Goal: Browse casually: Explore the website without a specific task or goal

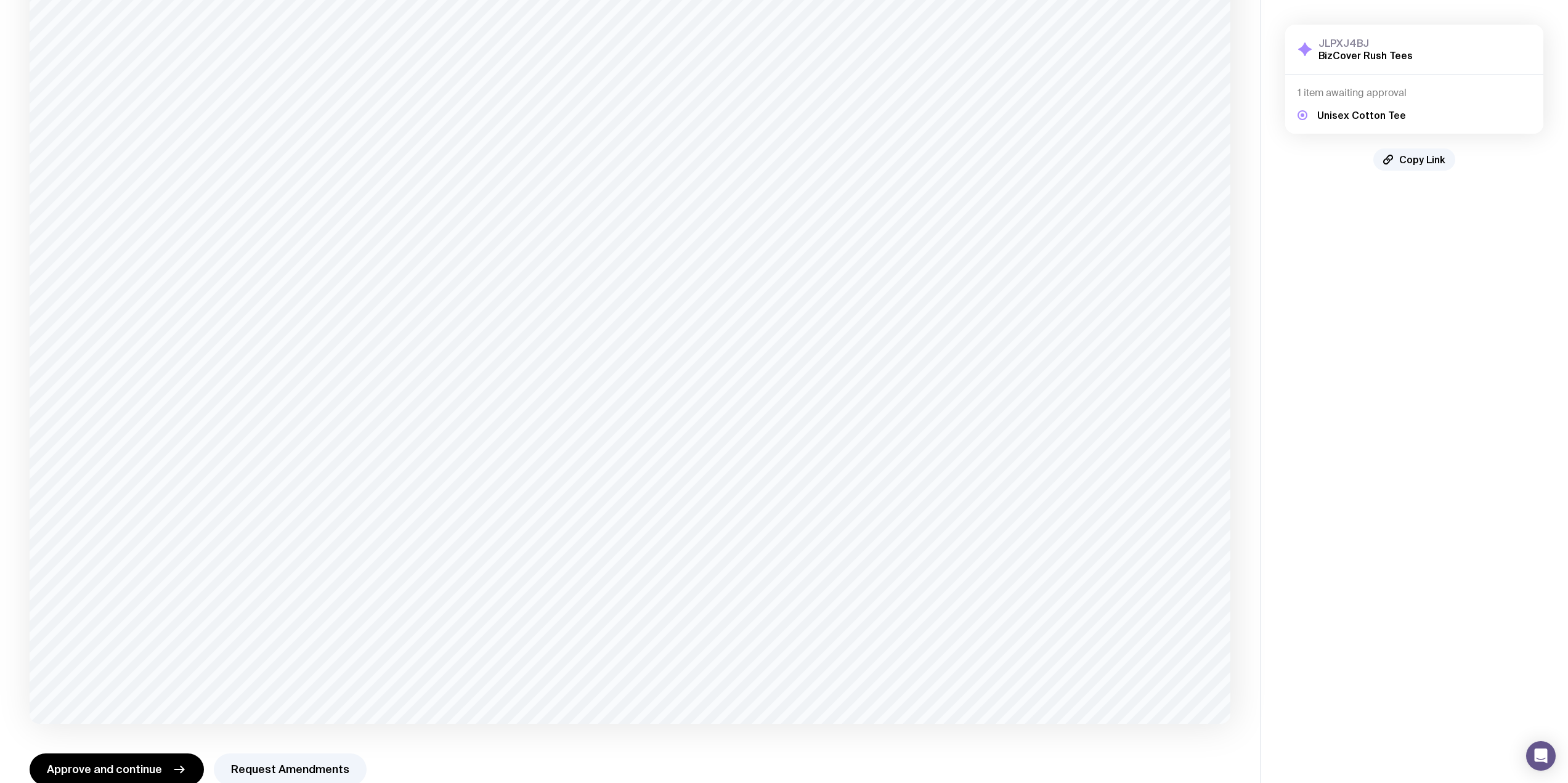
scroll to position [243, 0]
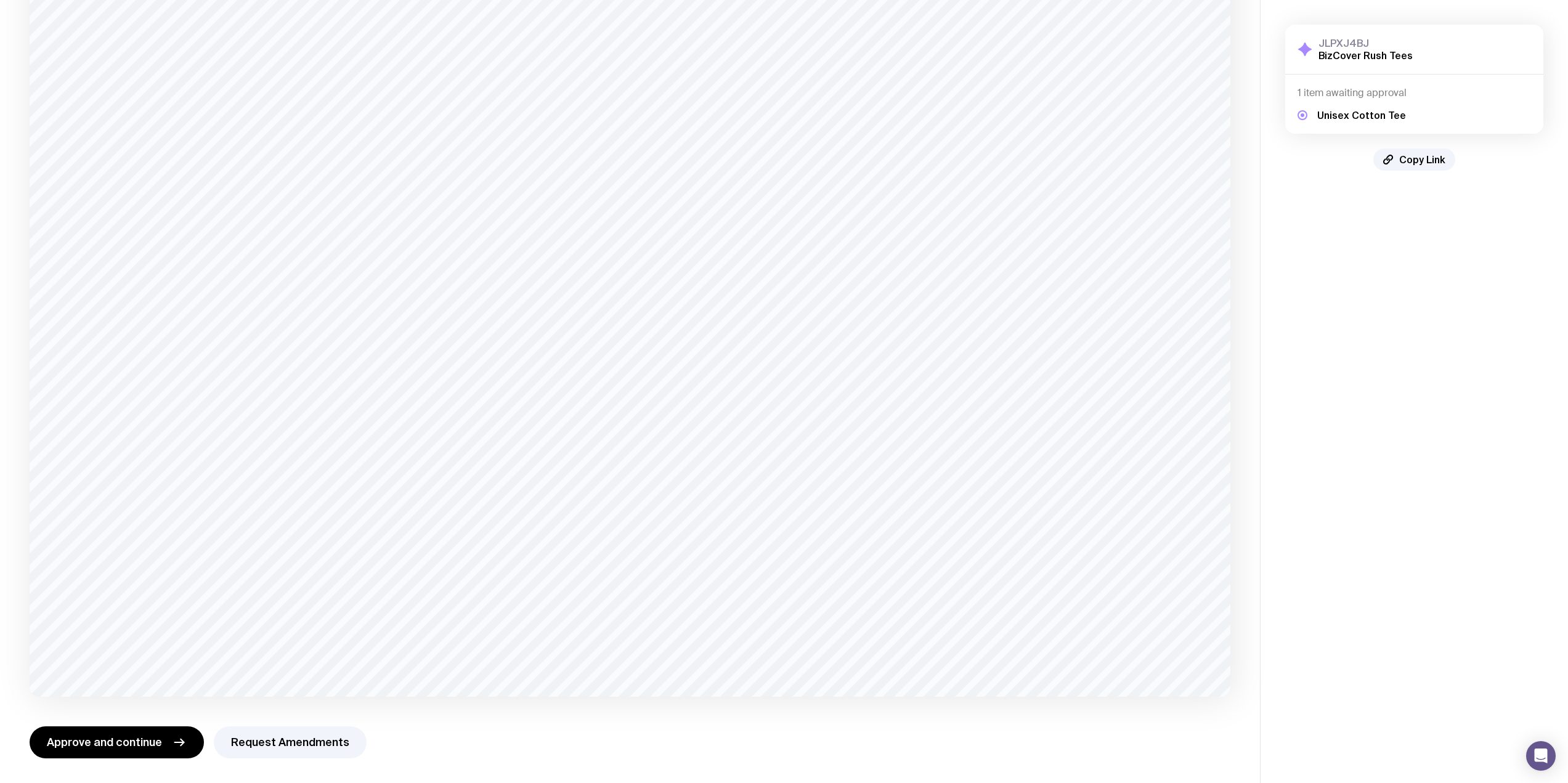
click at [1388, 403] on aside "JLPXJ4BJ BizCover Rush Tees Show Details 1 item awaiting approval Unisex Cotton…" at bounding box center [1414, 269] width 308 height 1026
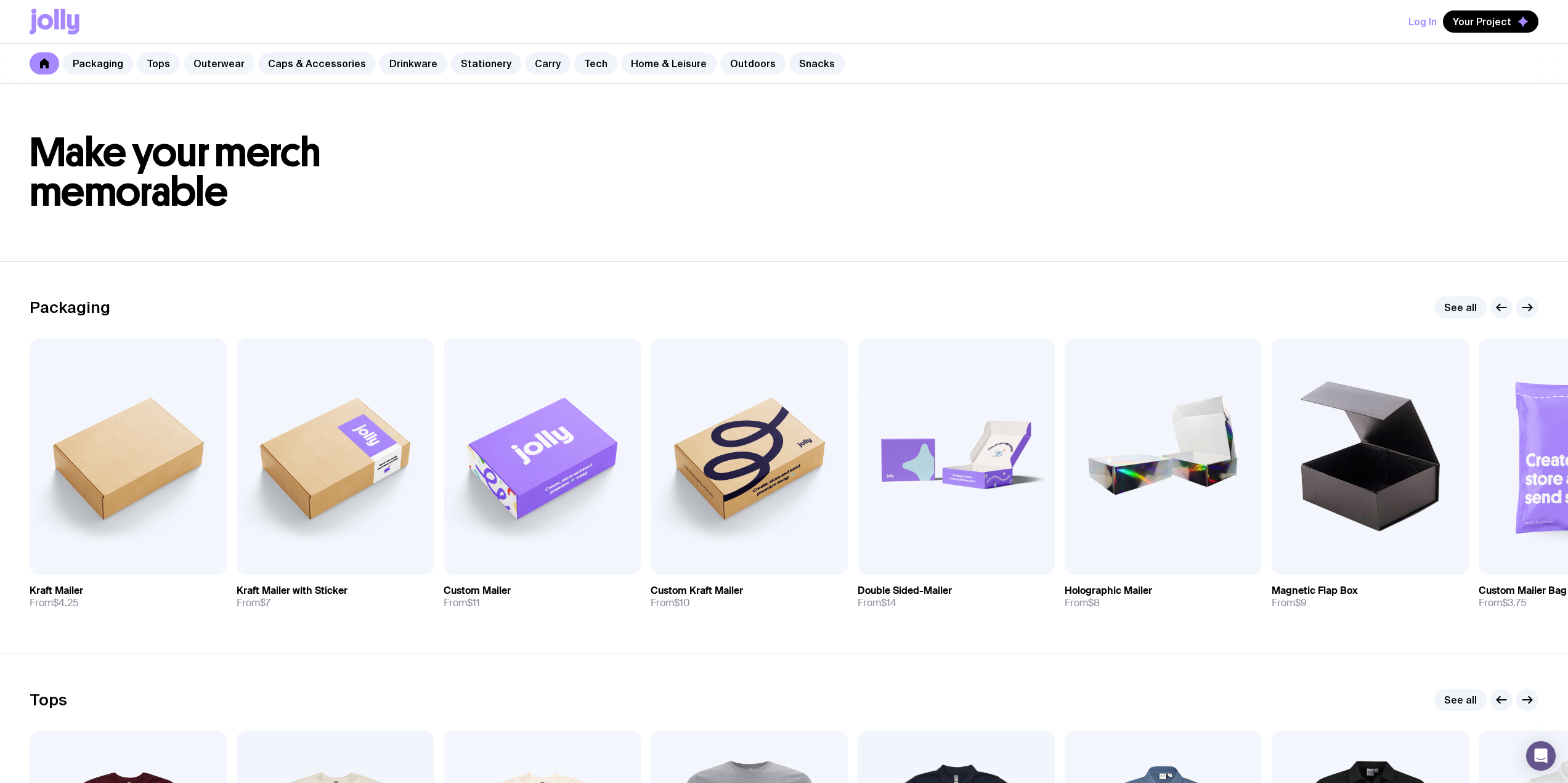
click at [227, 63] on link "Outerwear" at bounding box center [219, 63] width 71 height 22
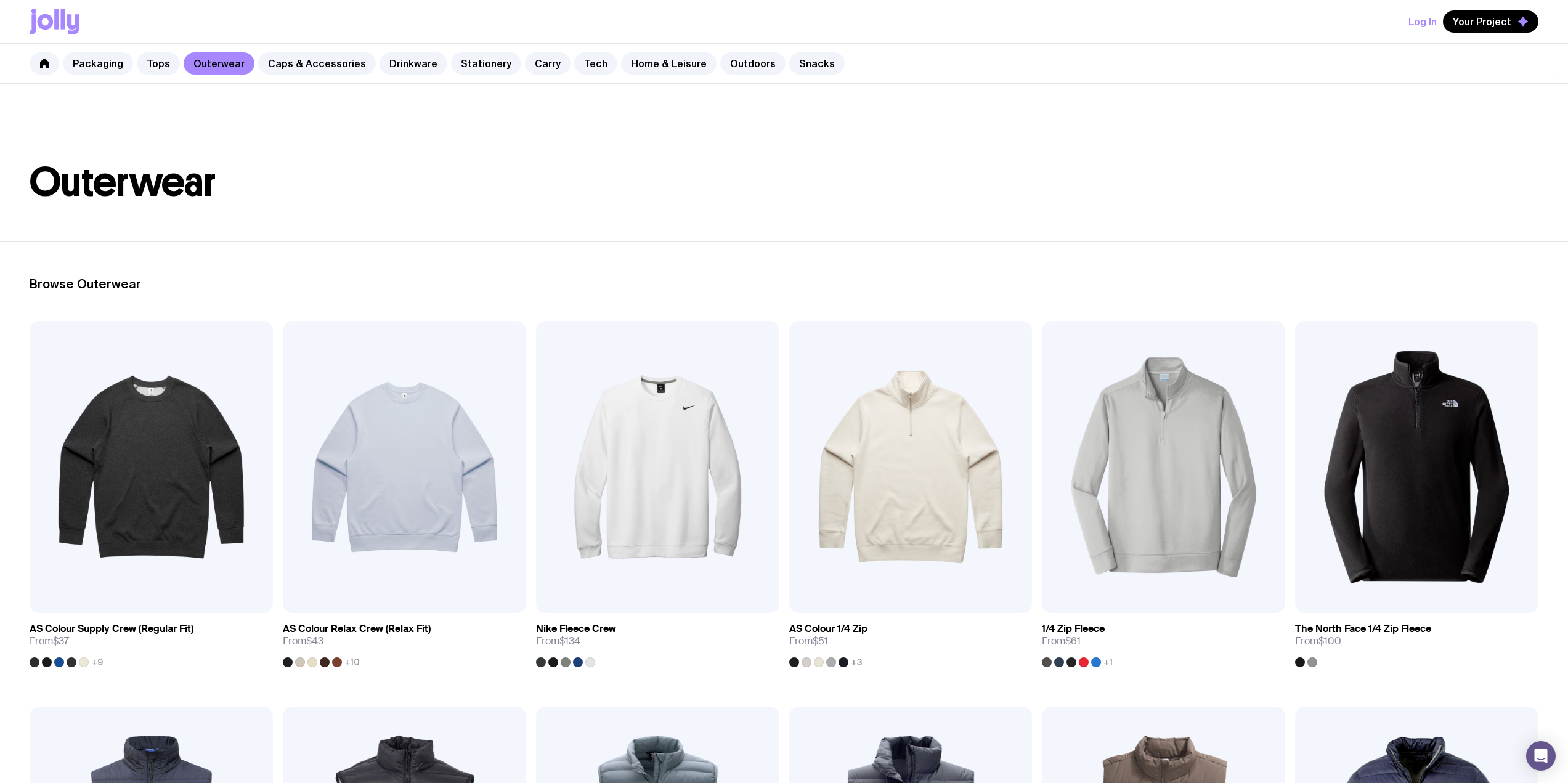
scroll to position [821, 0]
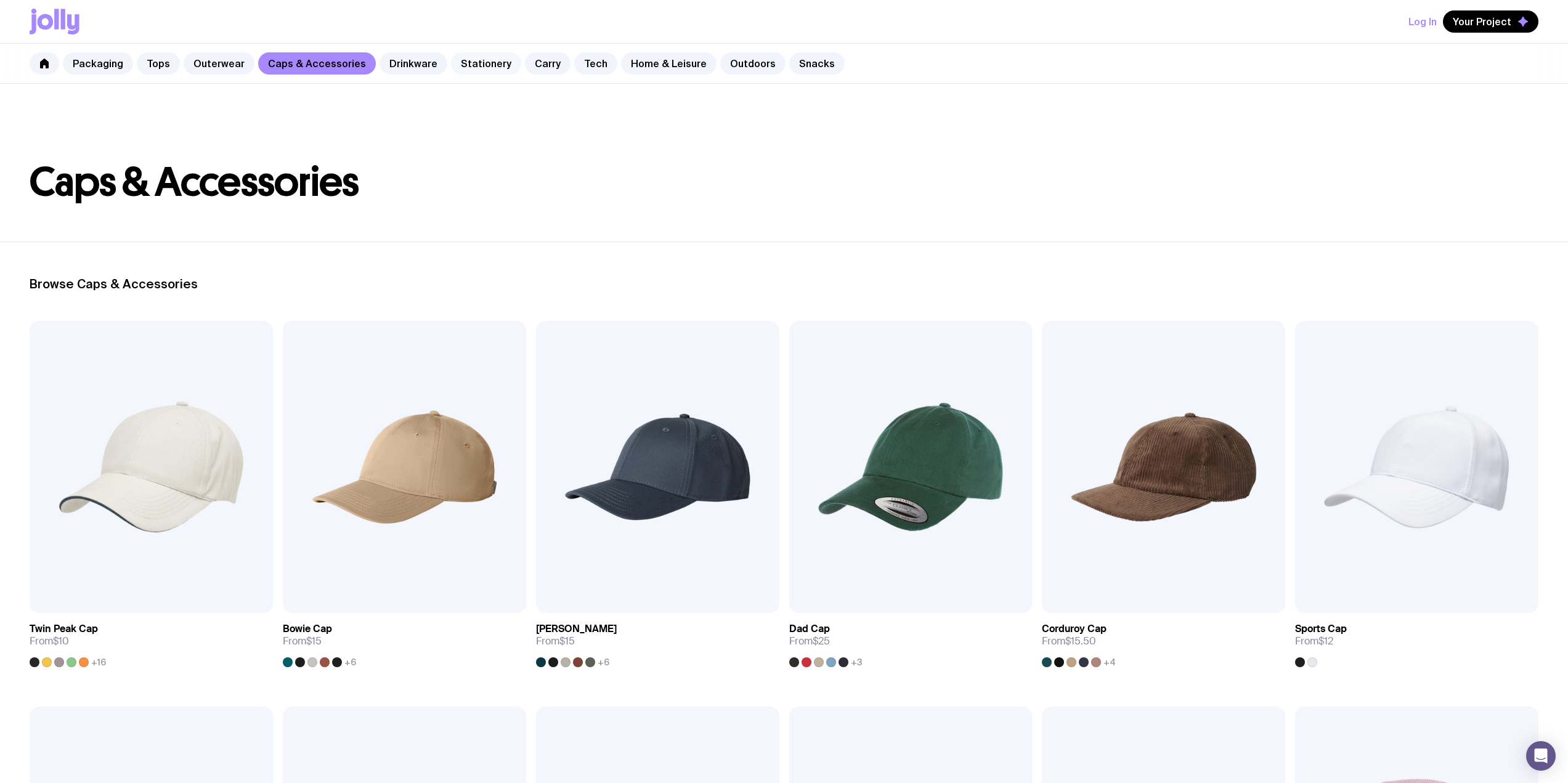
click at [472, 64] on link "Stationery" at bounding box center [486, 63] width 70 height 22
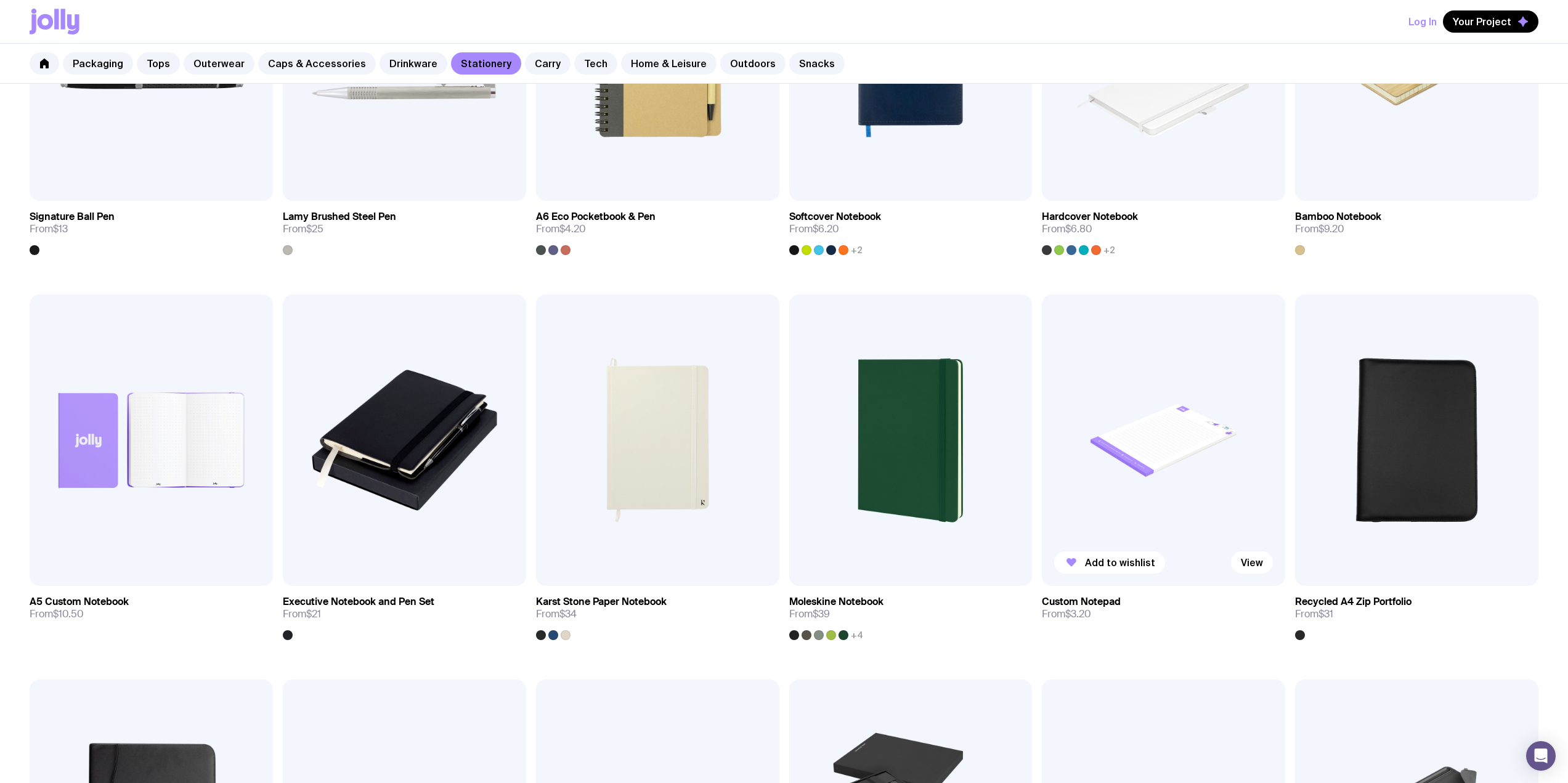
scroll to position [821, 0]
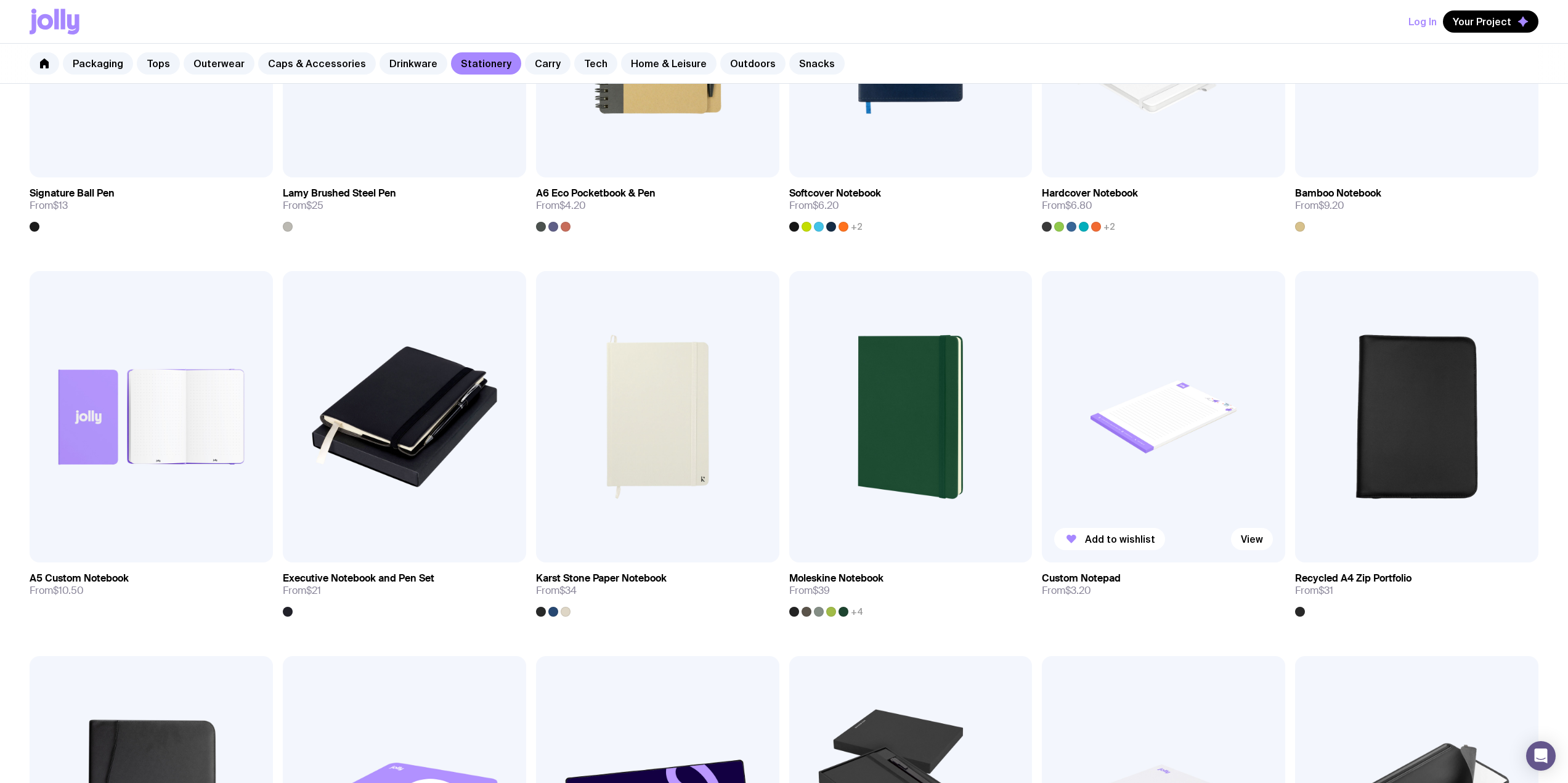
click at [1162, 393] on img at bounding box center [1164, 417] width 243 height 292
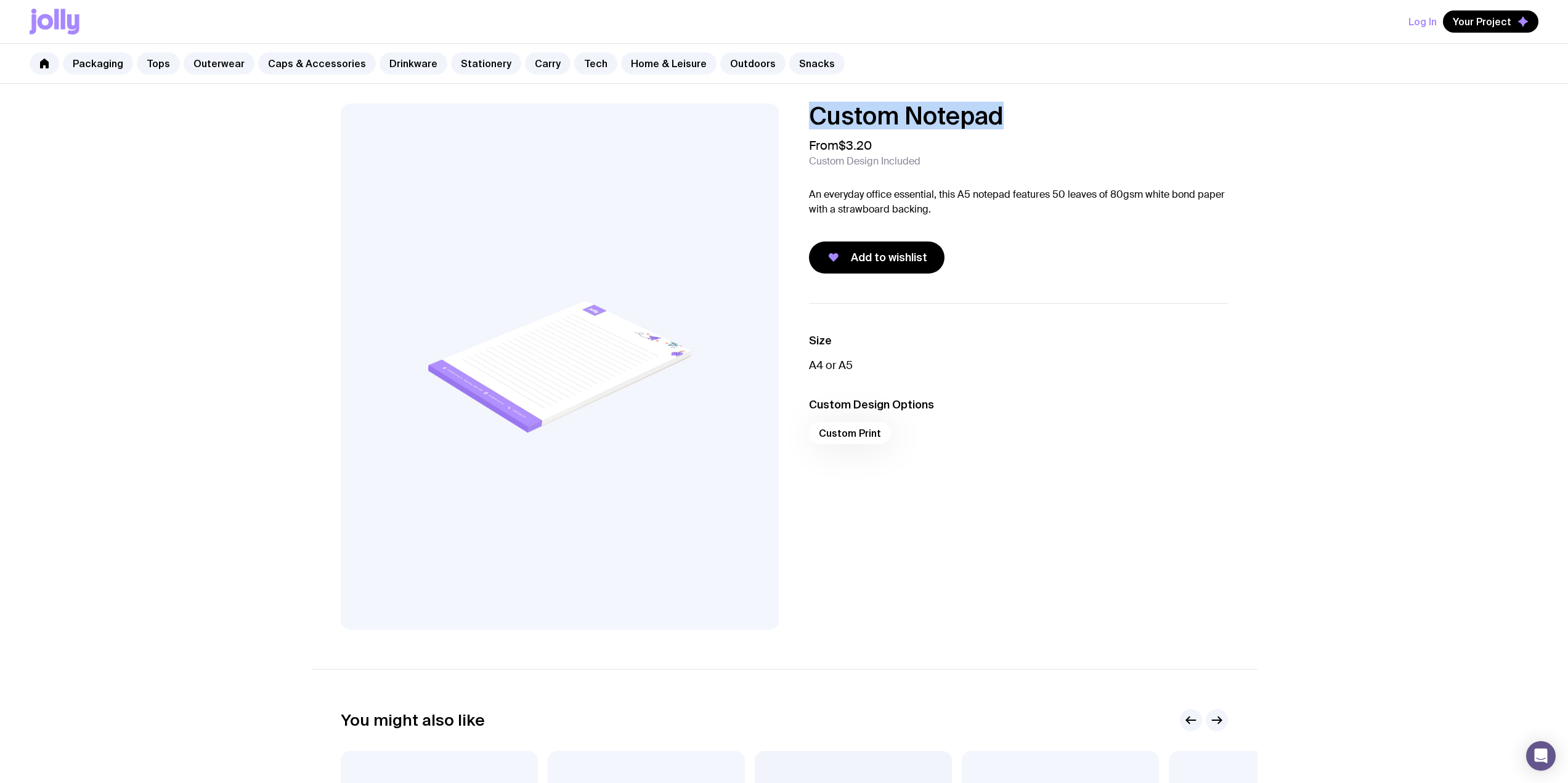
drag, startPoint x: 960, startPoint y: 117, endPoint x: 800, endPoint y: 109, distance: 160.2
click at [800, 109] on div "Custom Notepad From $3.20 Custom Design Included An everyday office essential, …" at bounding box center [1008, 188] width 438 height 170
copy h1 "Custom Notepad"
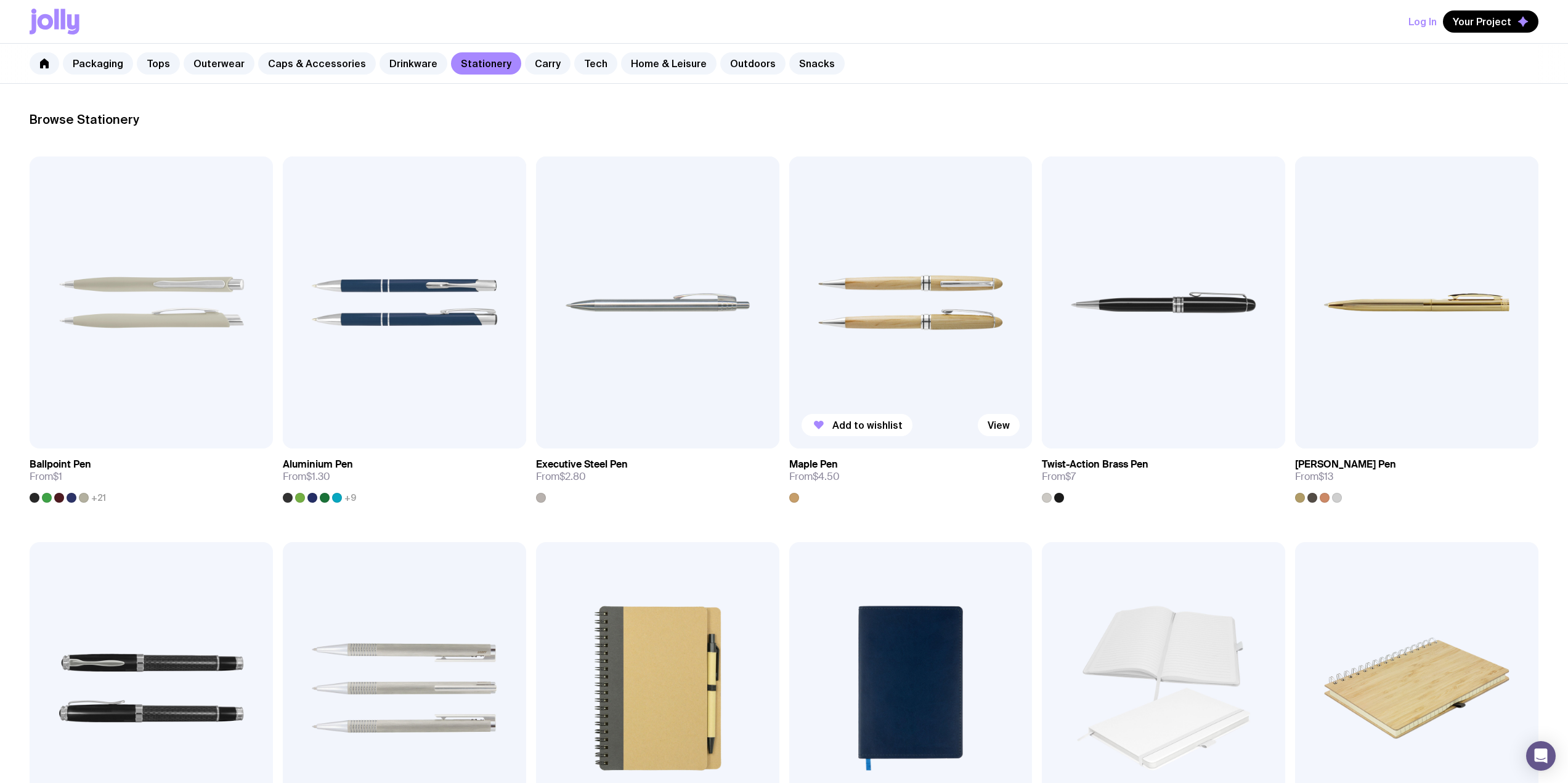
scroll to position [328, 0]
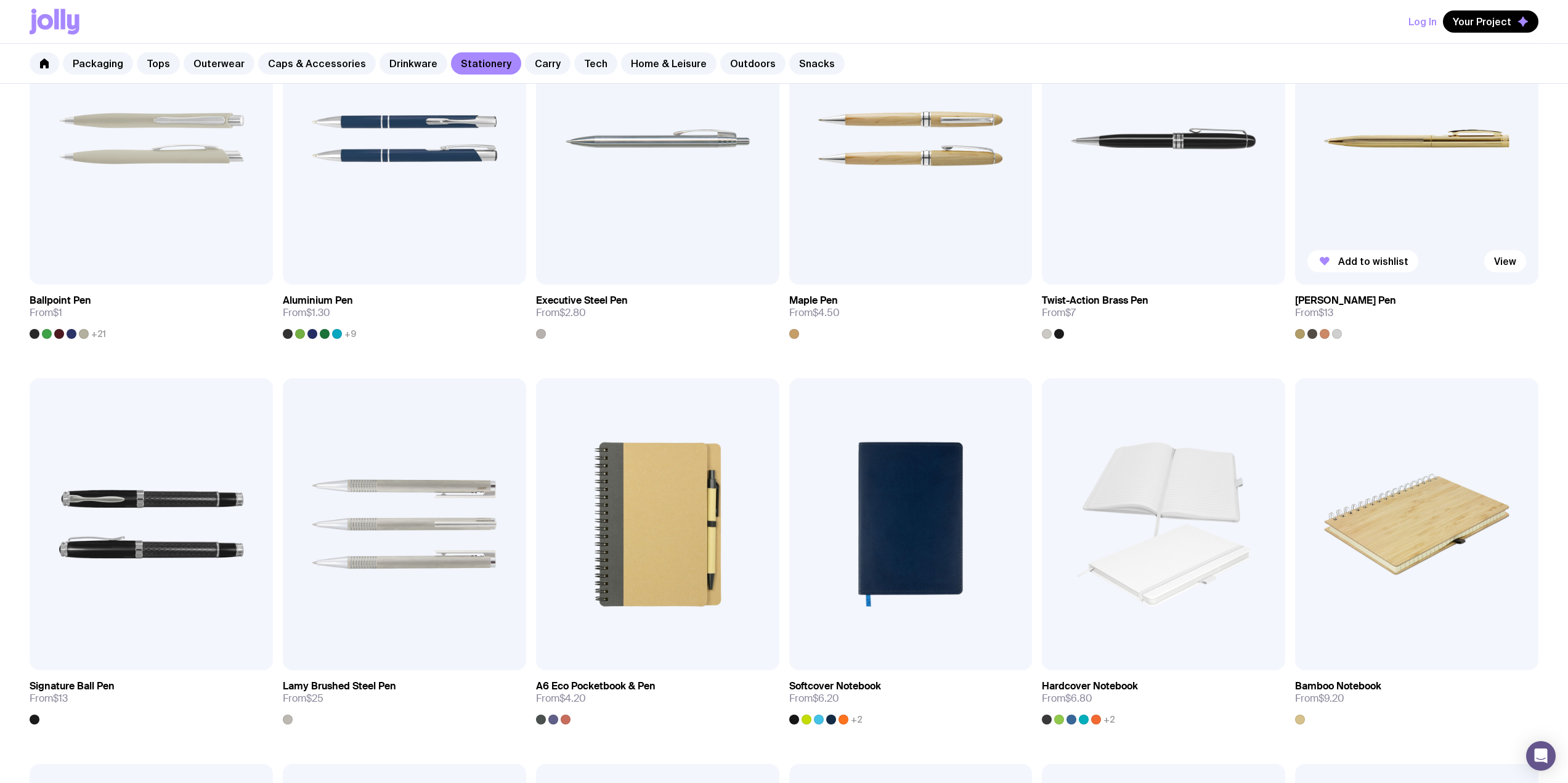
click at [1463, 199] on img at bounding box center [1417, 139] width 243 height 292
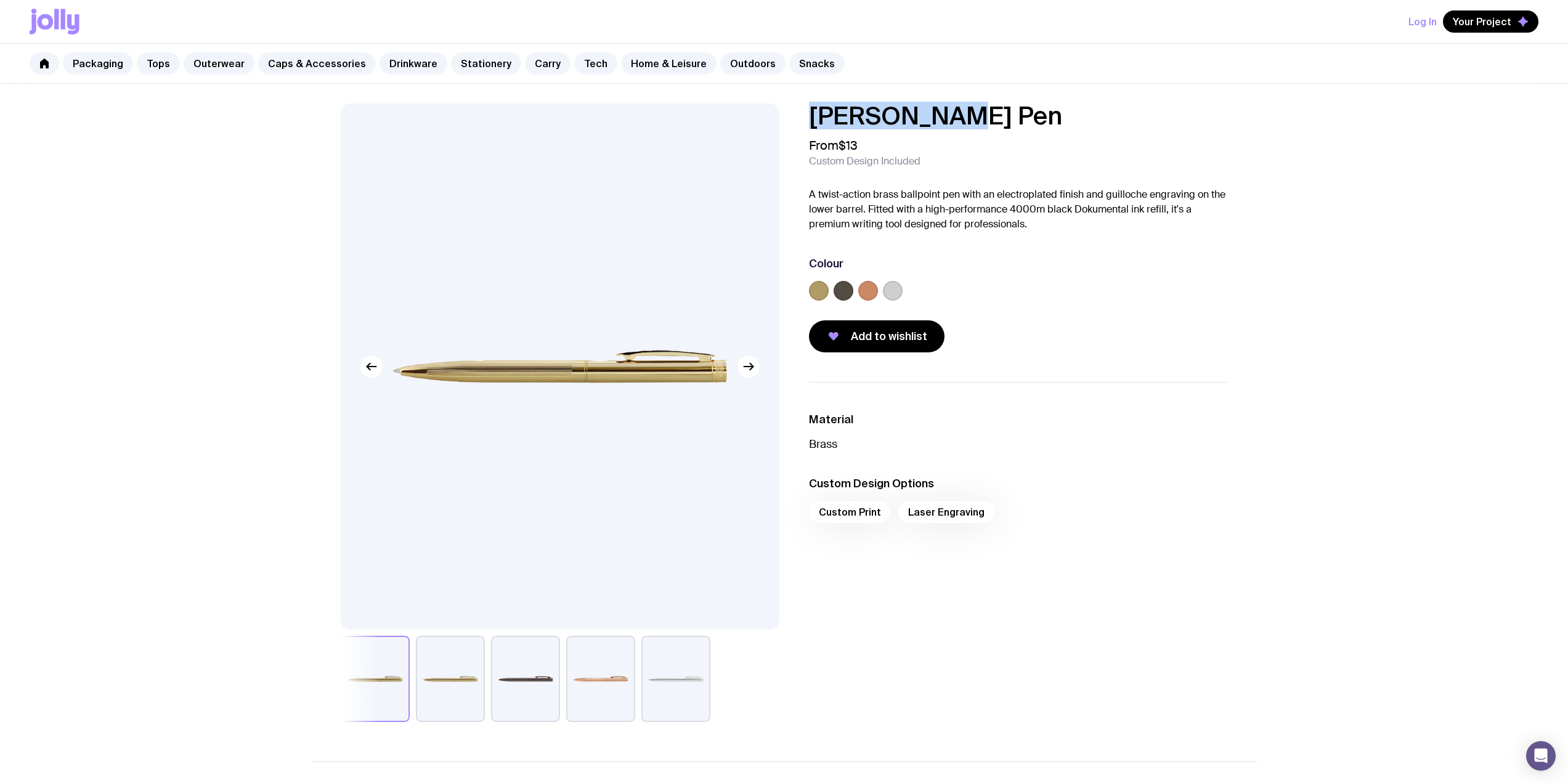
drag, startPoint x: 982, startPoint y: 117, endPoint x: 790, endPoint y: 115, distance: 192.0
click at [790, 115] on div "Kennedy Pen From $13 Custom Design Included A twist-action brass ballpoint pen …" at bounding box center [1008, 227] width 438 height 248
copy h1 "Kennedy Pen"
click at [1011, 346] on div "Add to wishlist" at bounding box center [1018, 336] width 419 height 32
click at [577, 64] on link "Tech" at bounding box center [595, 63] width 43 height 22
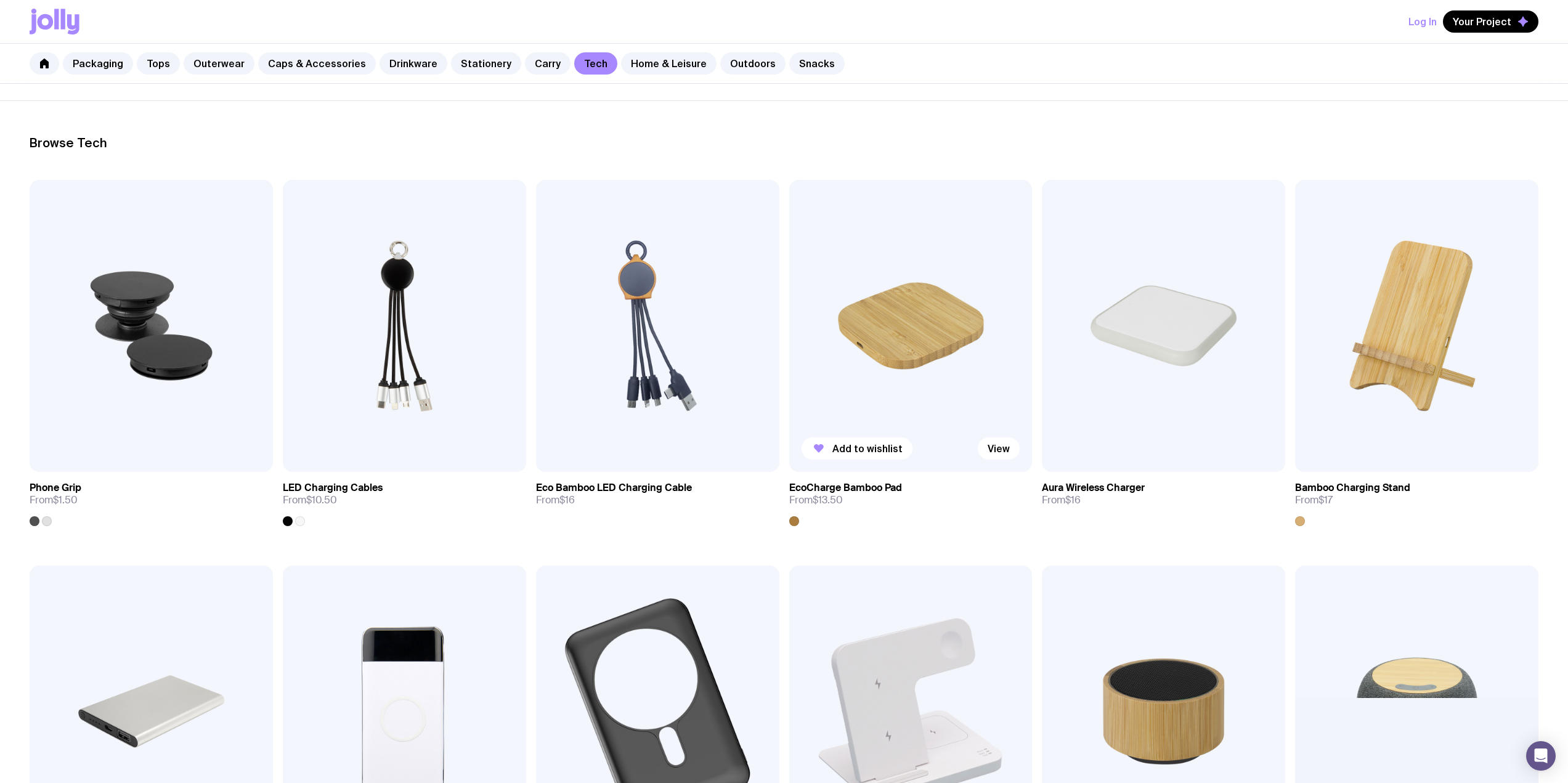
scroll to position [164, 0]
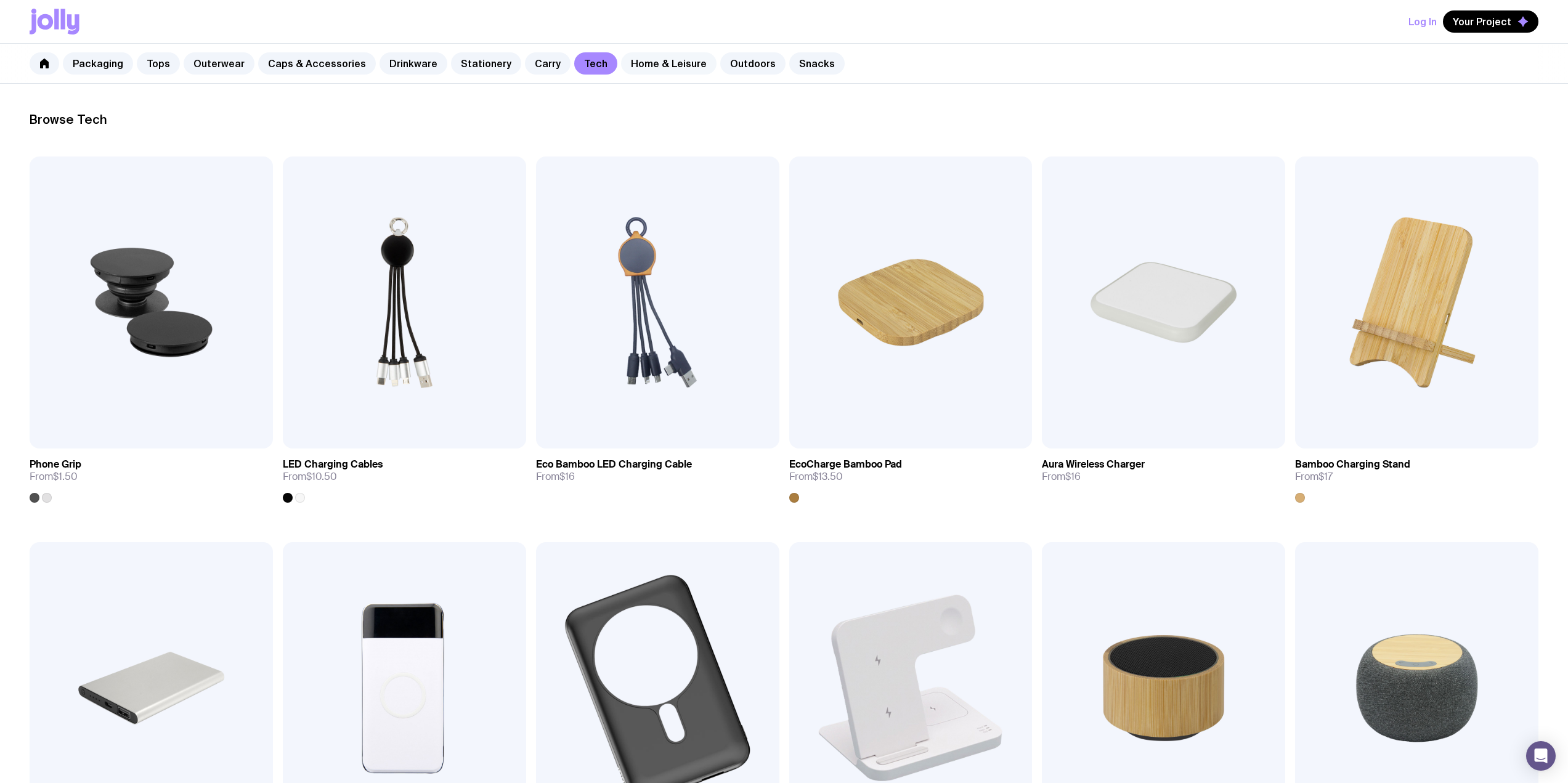
click at [649, 63] on link "Home & Leisure" at bounding box center [668, 63] width 95 height 22
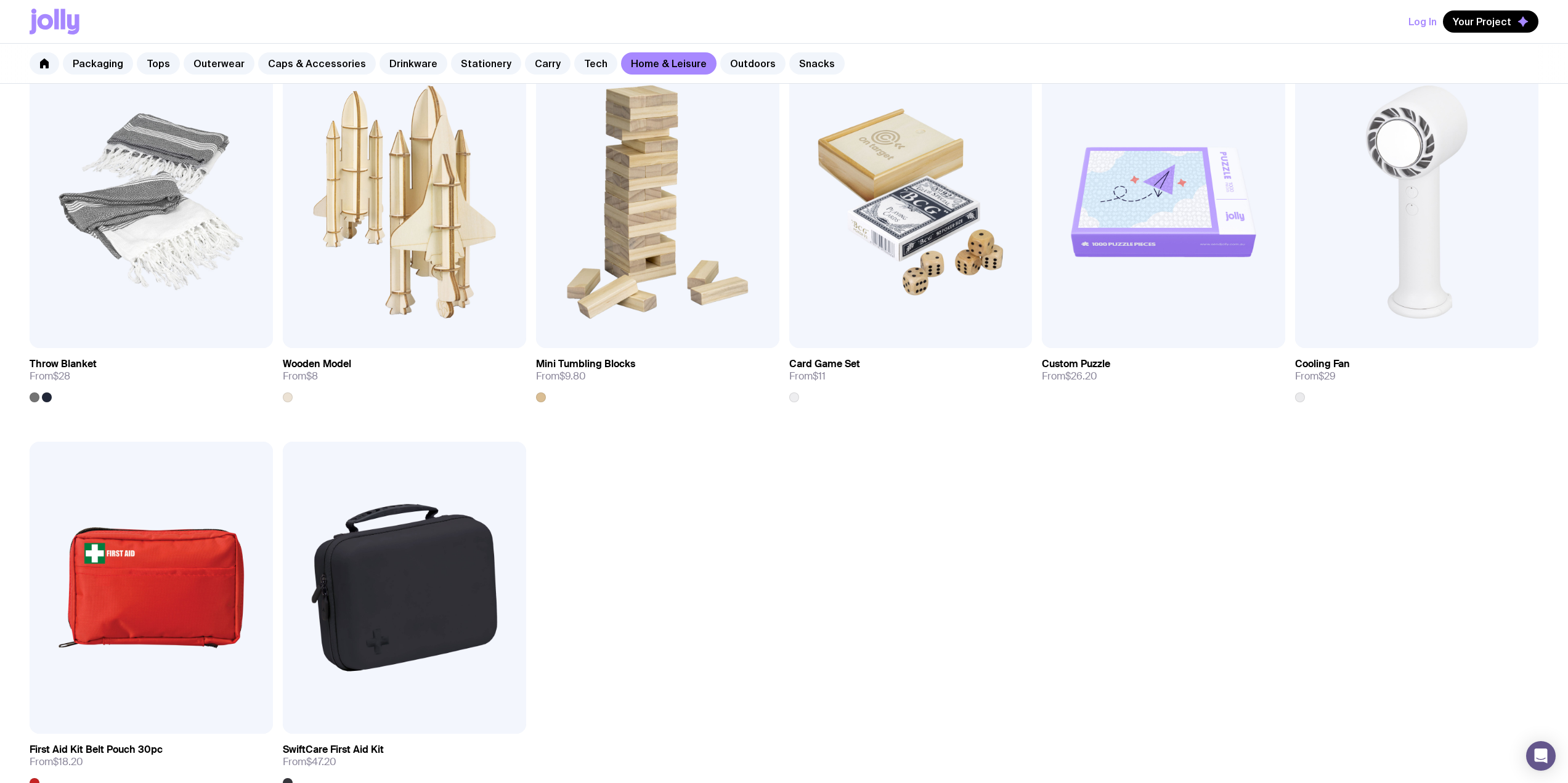
scroll to position [1479, 0]
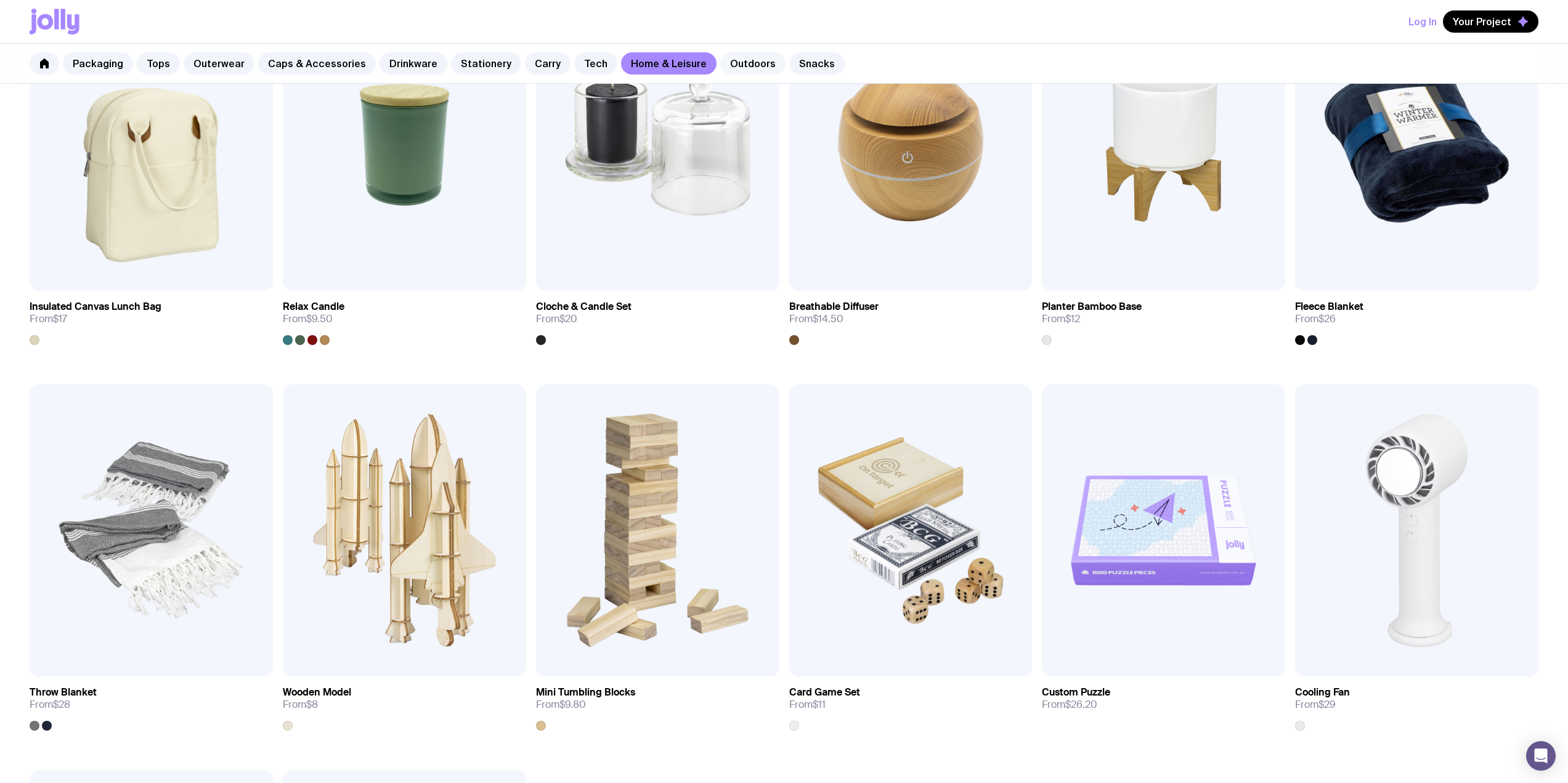
click at [730, 57] on link "Outdoors" at bounding box center [752, 63] width 66 height 22
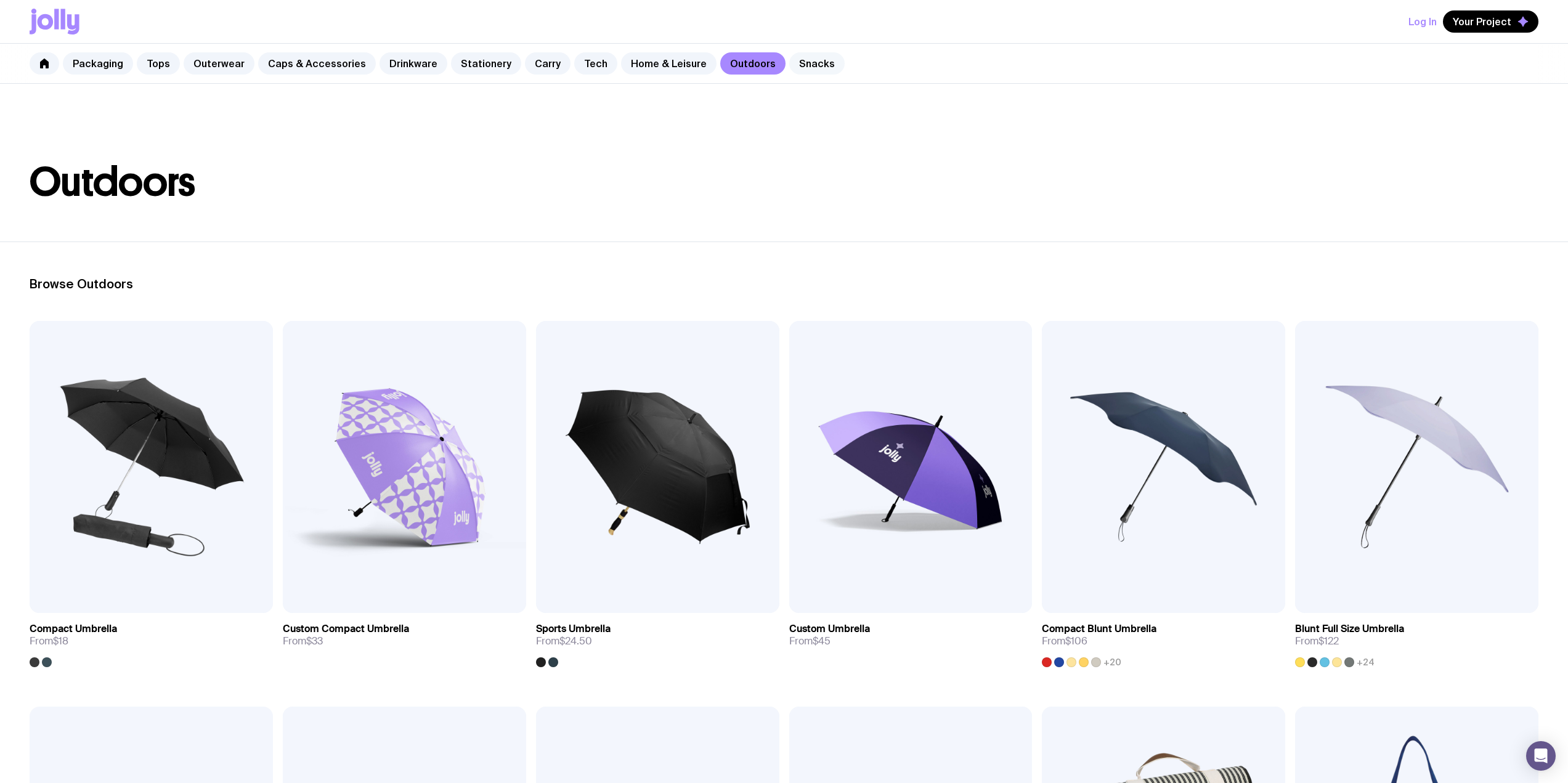
click at [797, 64] on link "Snacks" at bounding box center [816, 63] width 55 height 22
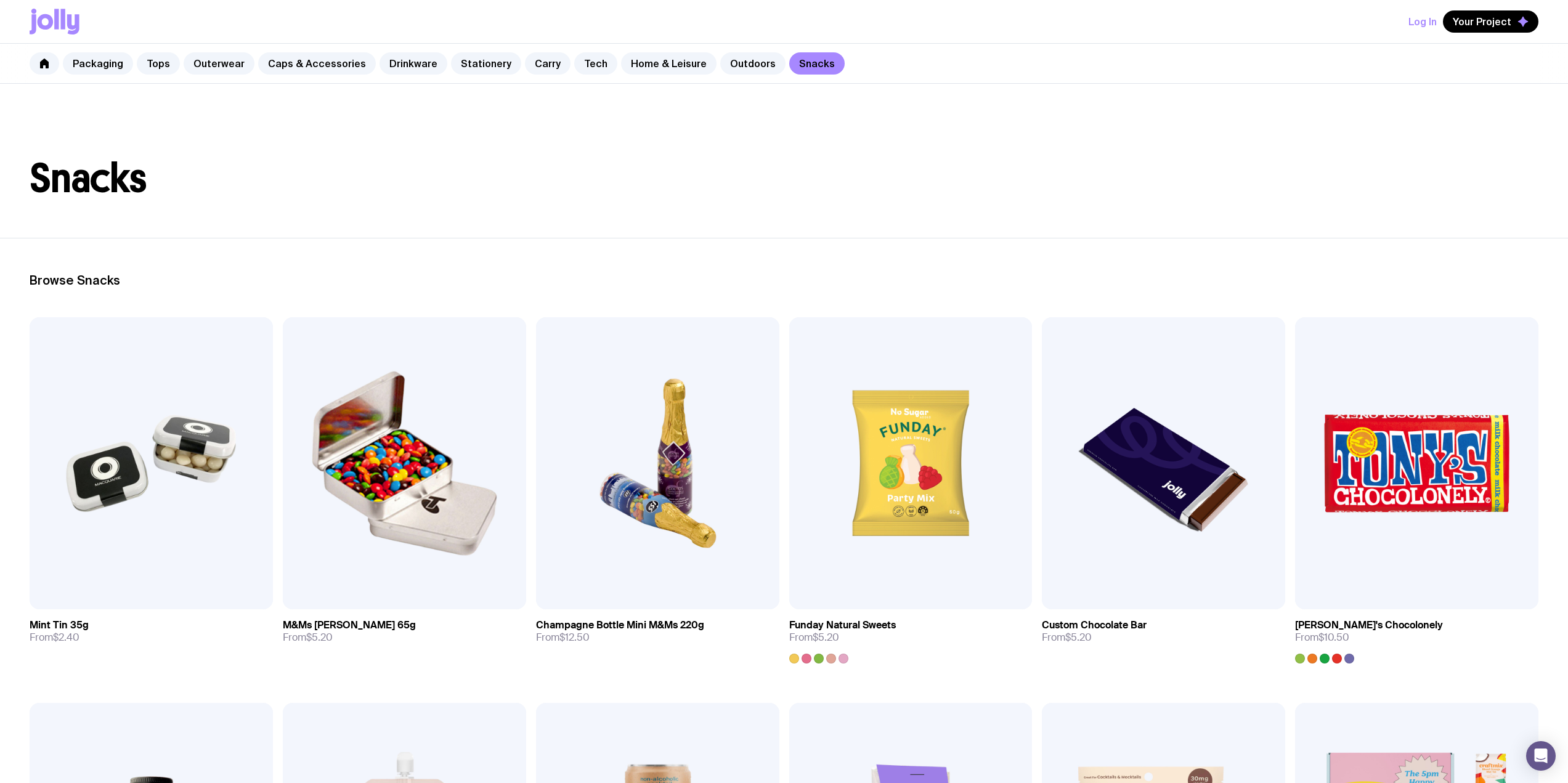
scroll to position [164, 0]
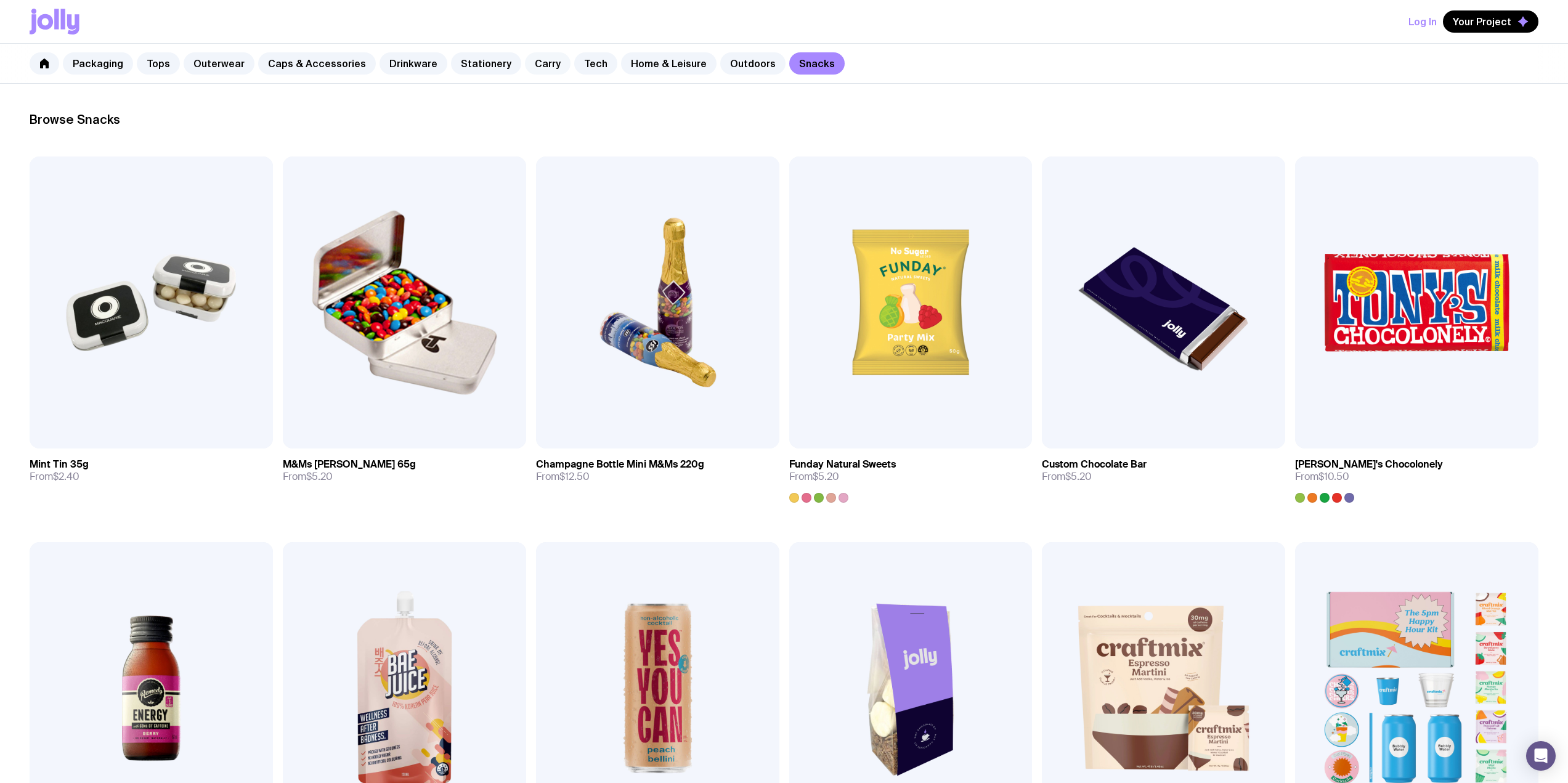
click at [525, 67] on link "Carry" at bounding box center [548, 63] width 46 height 22
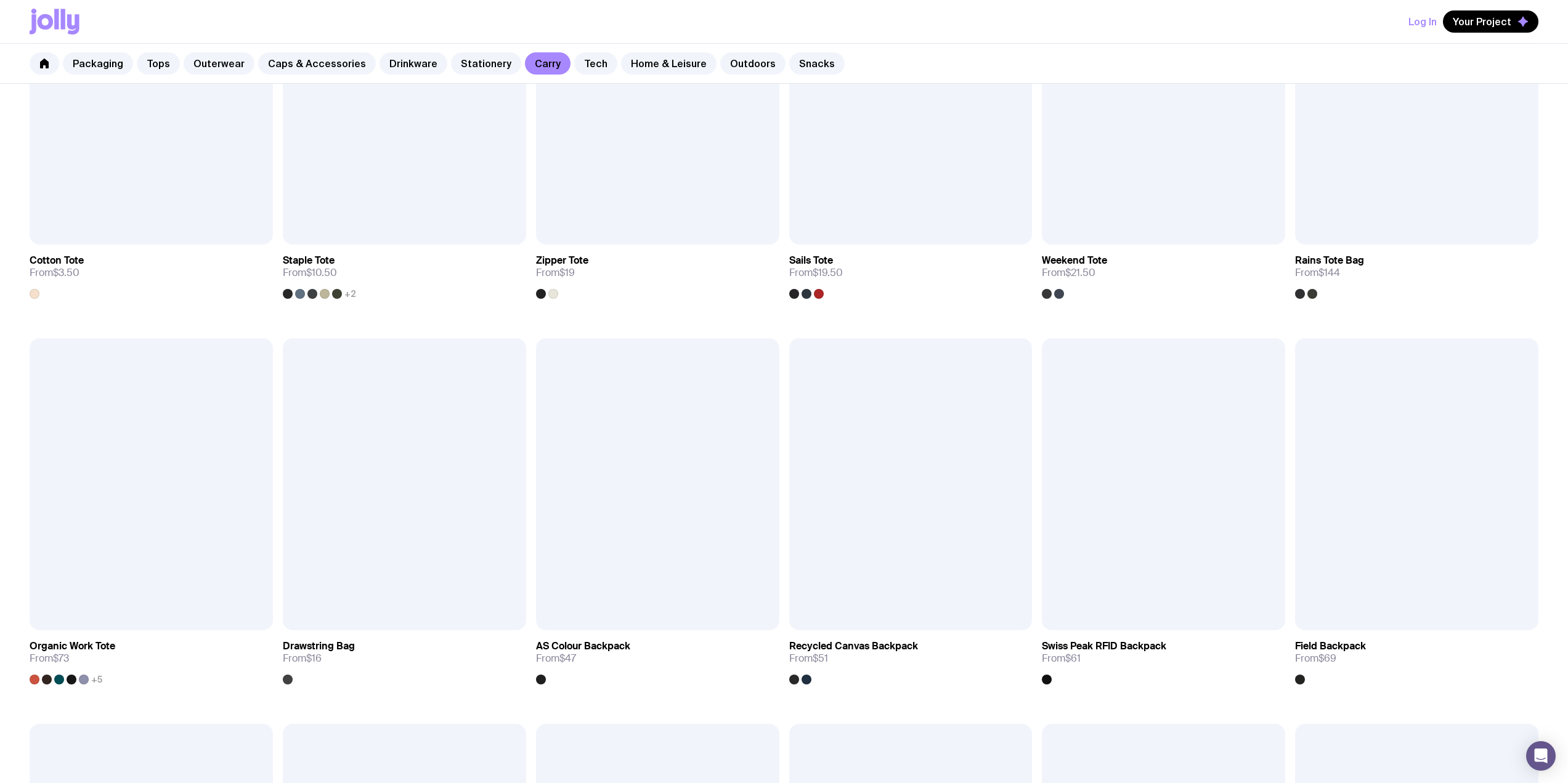
scroll to position [328, 0]
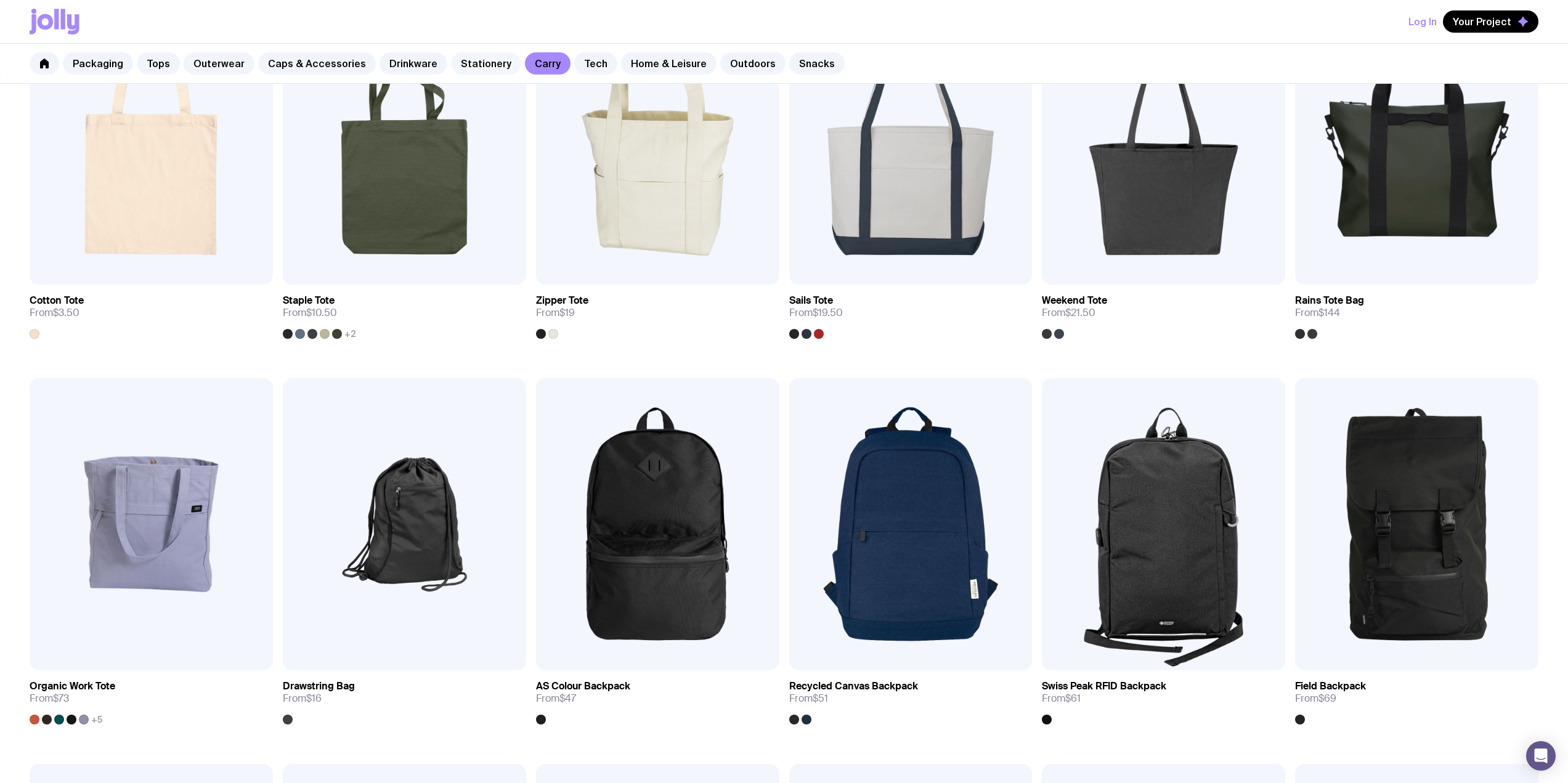
click at [483, 66] on link "Stationery" at bounding box center [486, 63] width 70 height 22
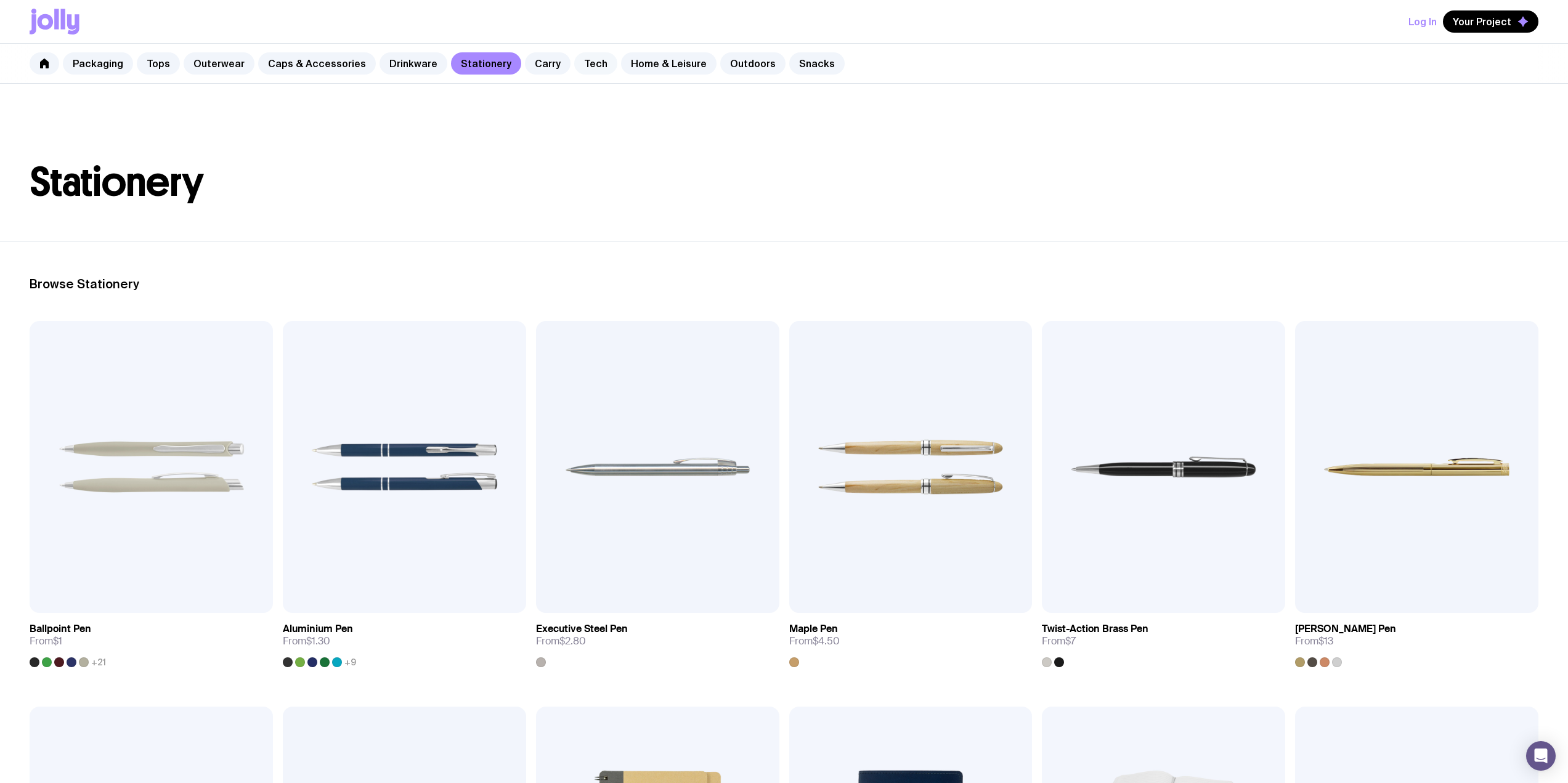
click at [585, 63] on link "Tech" at bounding box center [595, 63] width 43 height 22
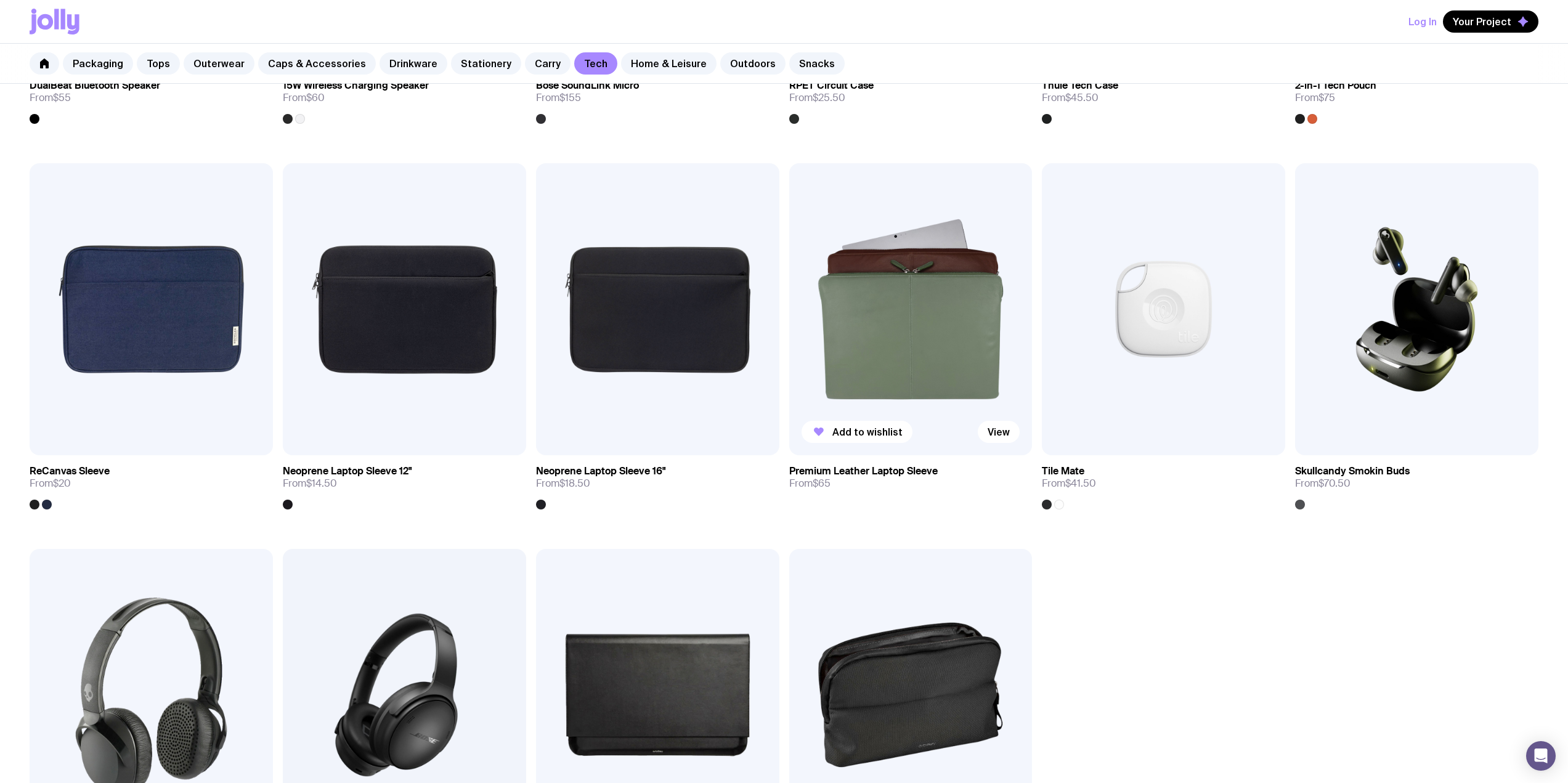
scroll to position [1479, 0]
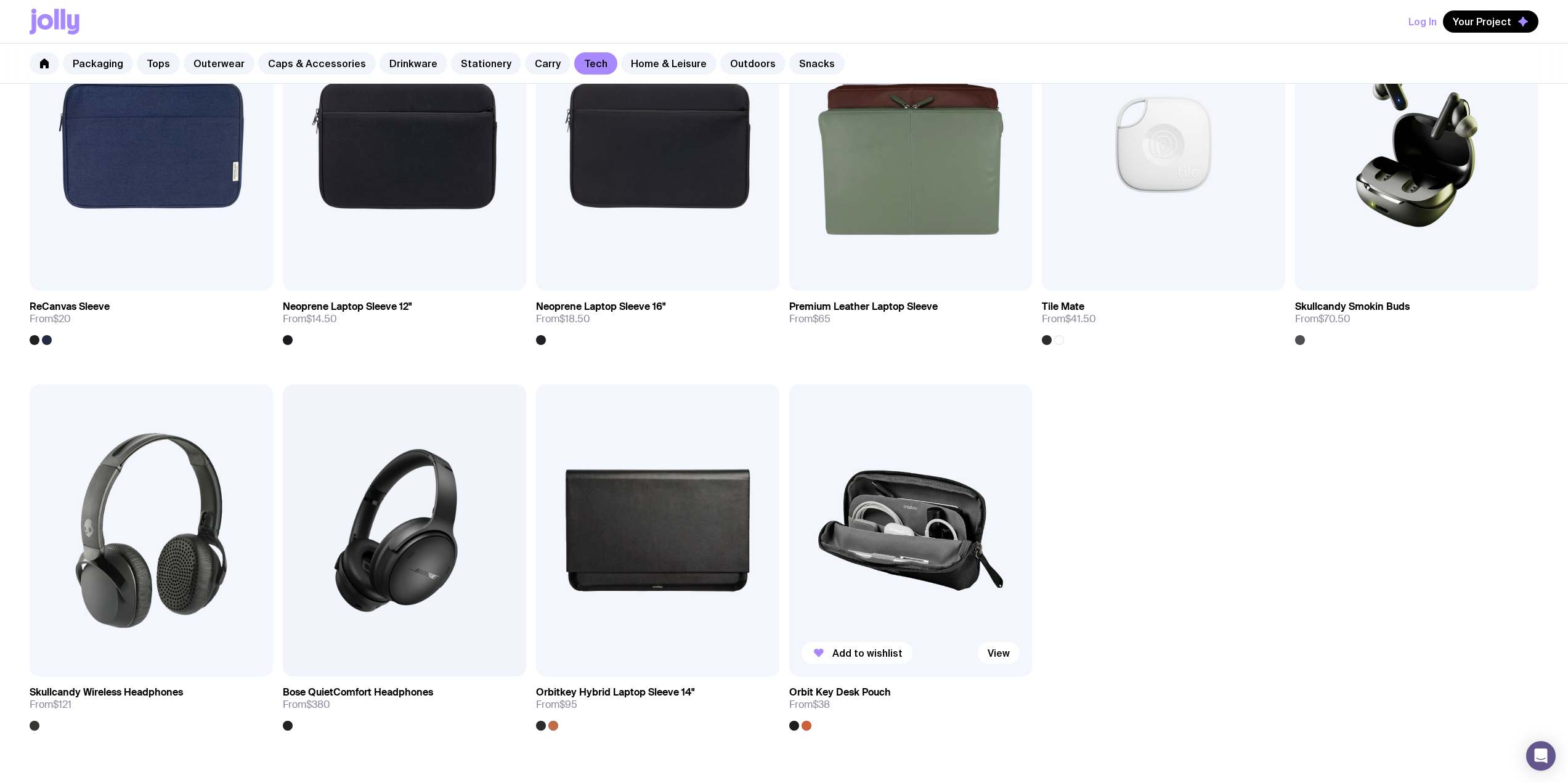
click at [917, 526] on img at bounding box center [911, 530] width 243 height 292
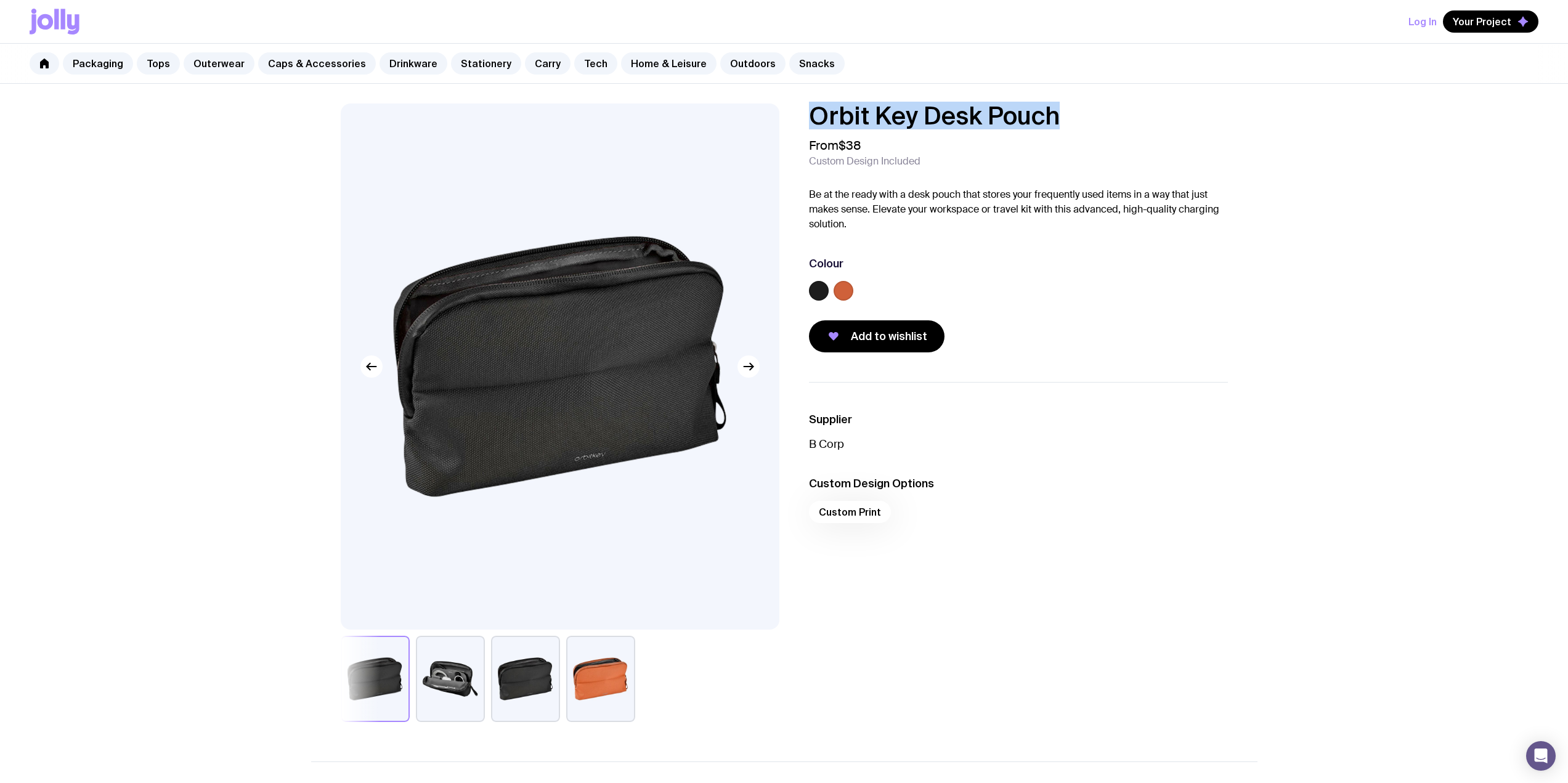
drag, startPoint x: 1071, startPoint y: 115, endPoint x: 811, endPoint y: 115, distance: 260.0
click at [811, 115] on h1 "Orbit Key Desk Pouch" at bounding box center [1018, 115] width 419 height 24
copy h1 "Orbit Key Desk Pouch"
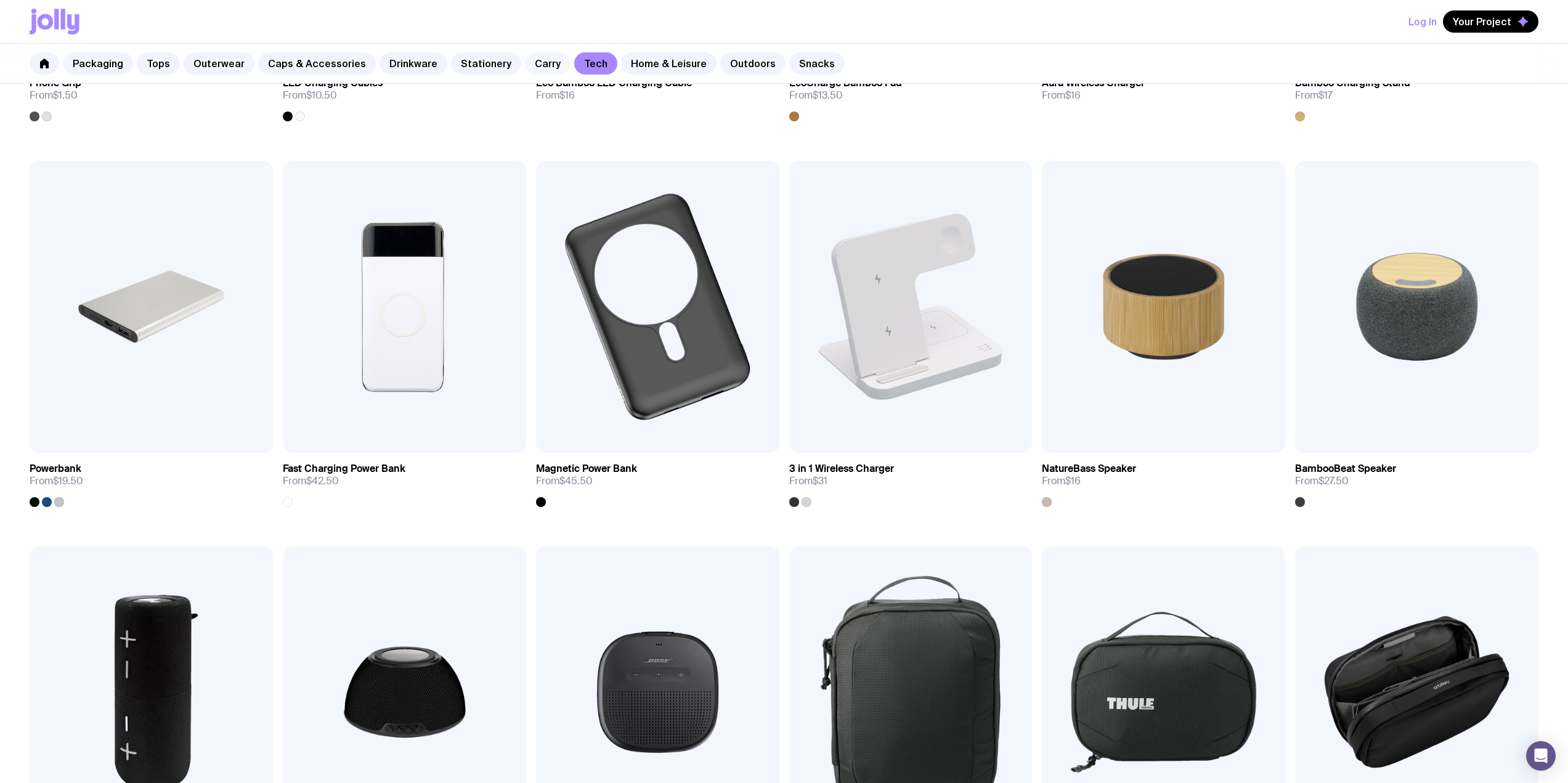
click at [542, 64] on link "Carry" at bounding box center [548, 63] width 46 height 22
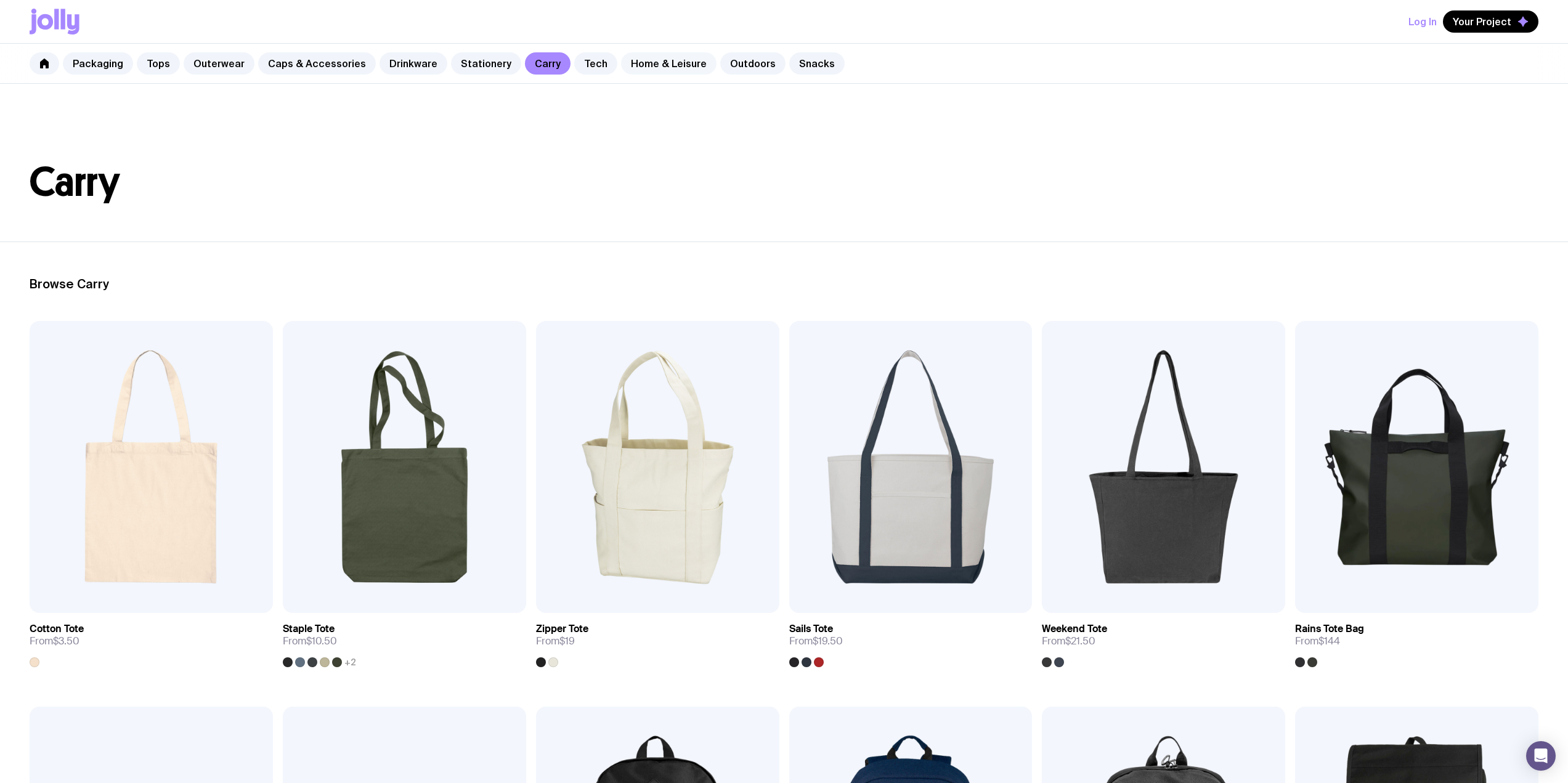
click at [656, 59] on link "Home & Leisure" at bounding box center [668, 63] width 95 height 22
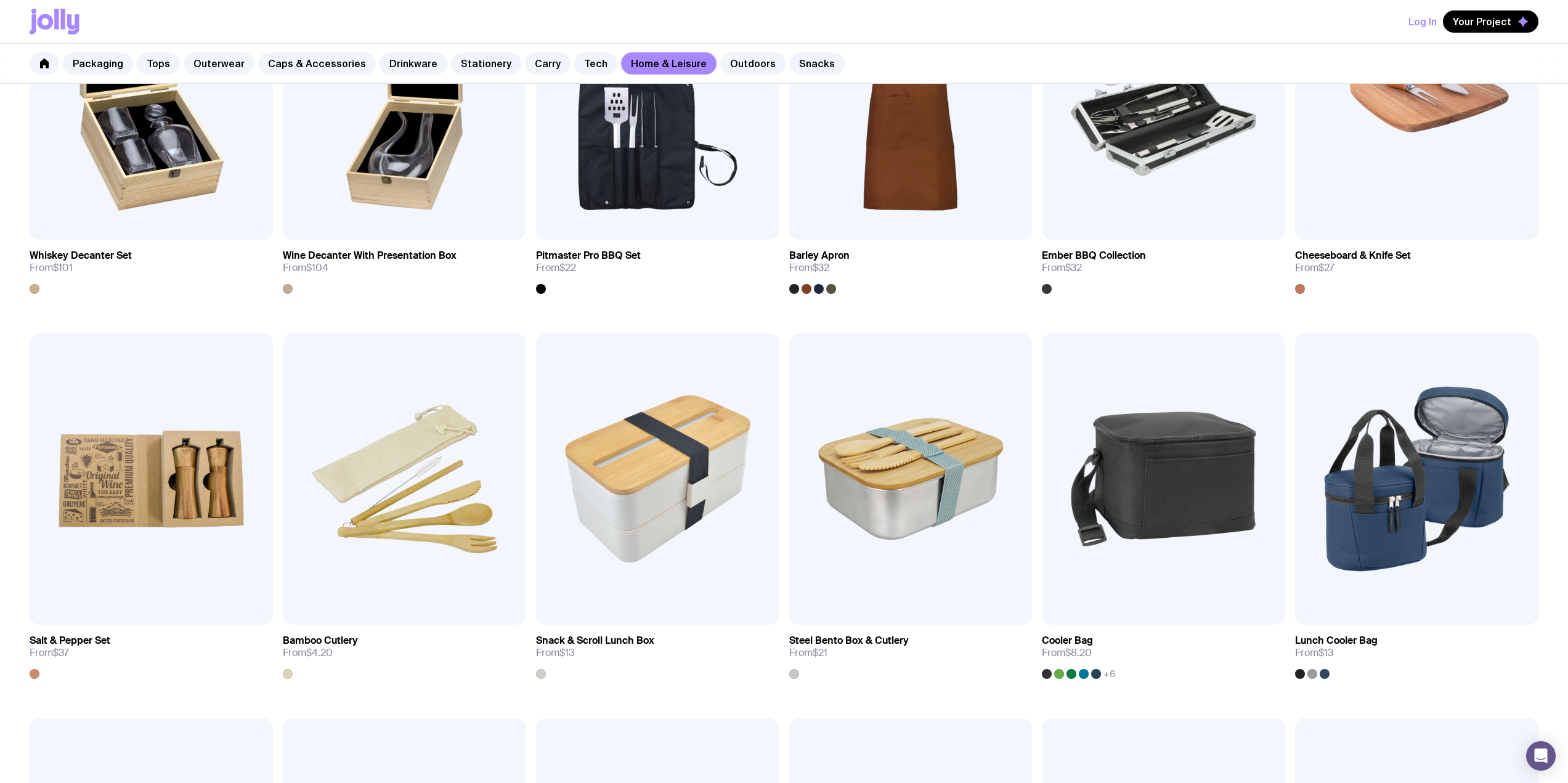
scroll to position [328, 0]
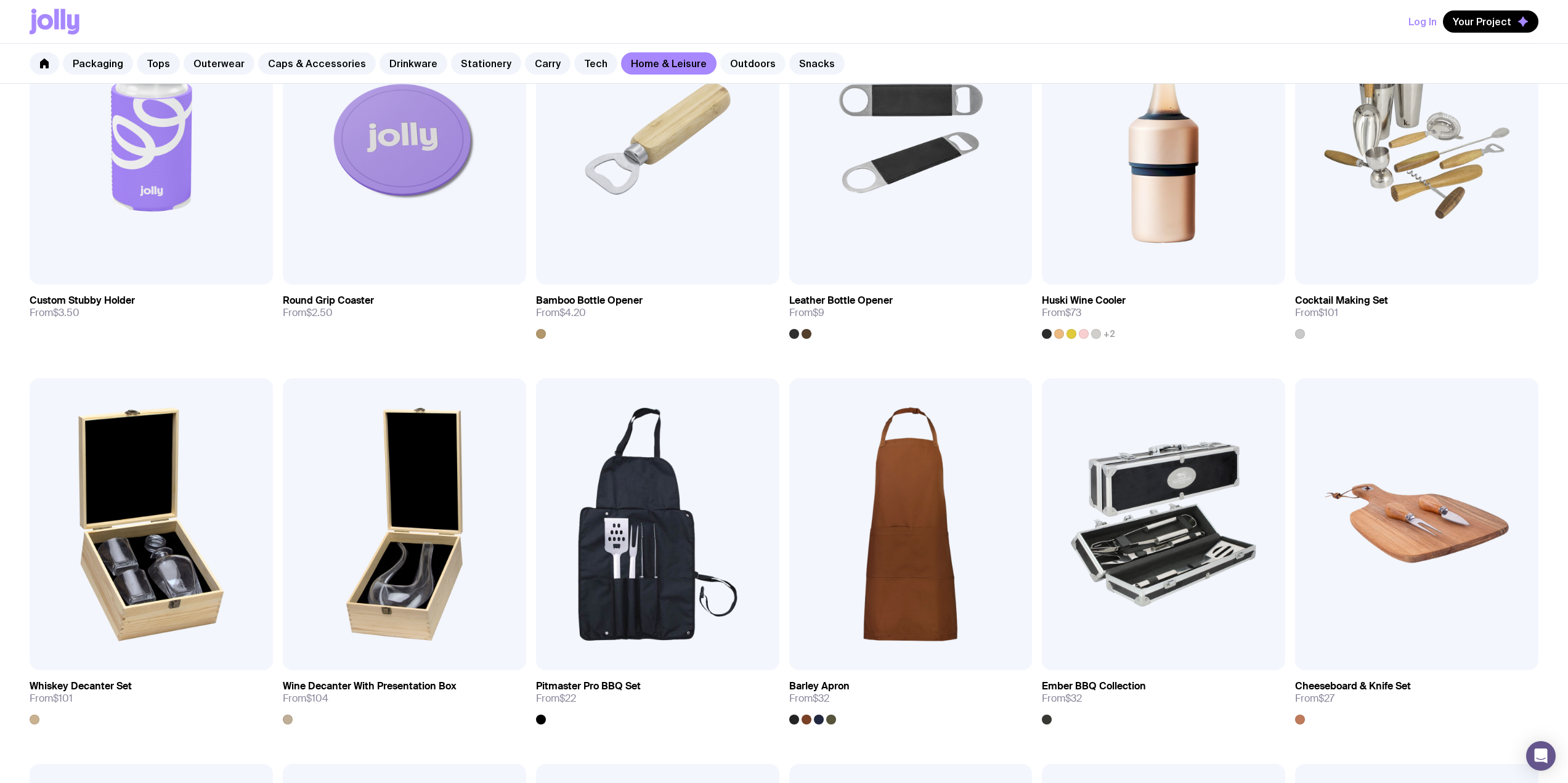
click at [720, 66] on link "Outdoors" at bounding box center [752, 63] width 66 height 22
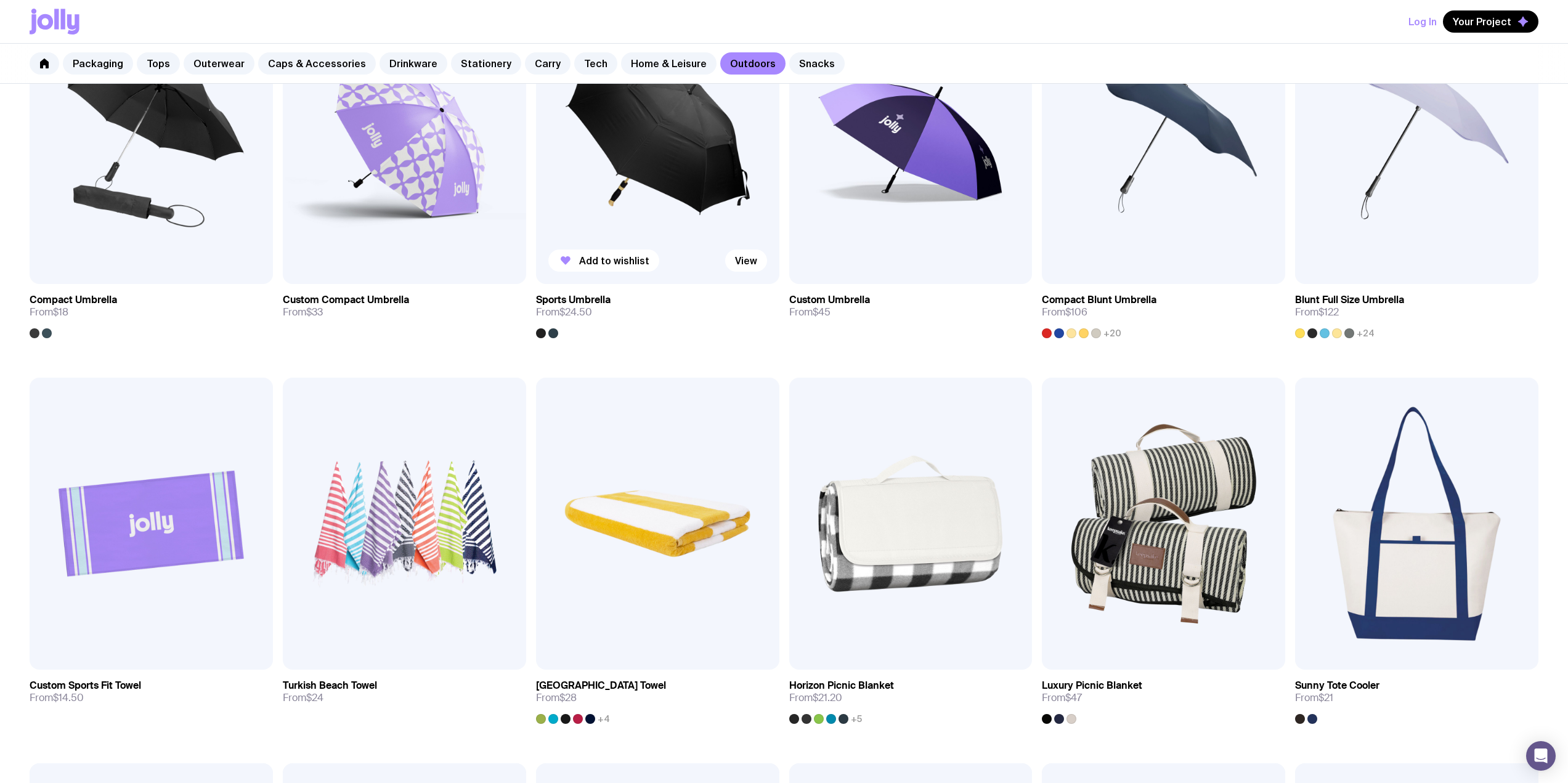
scroll to position [493, 0]
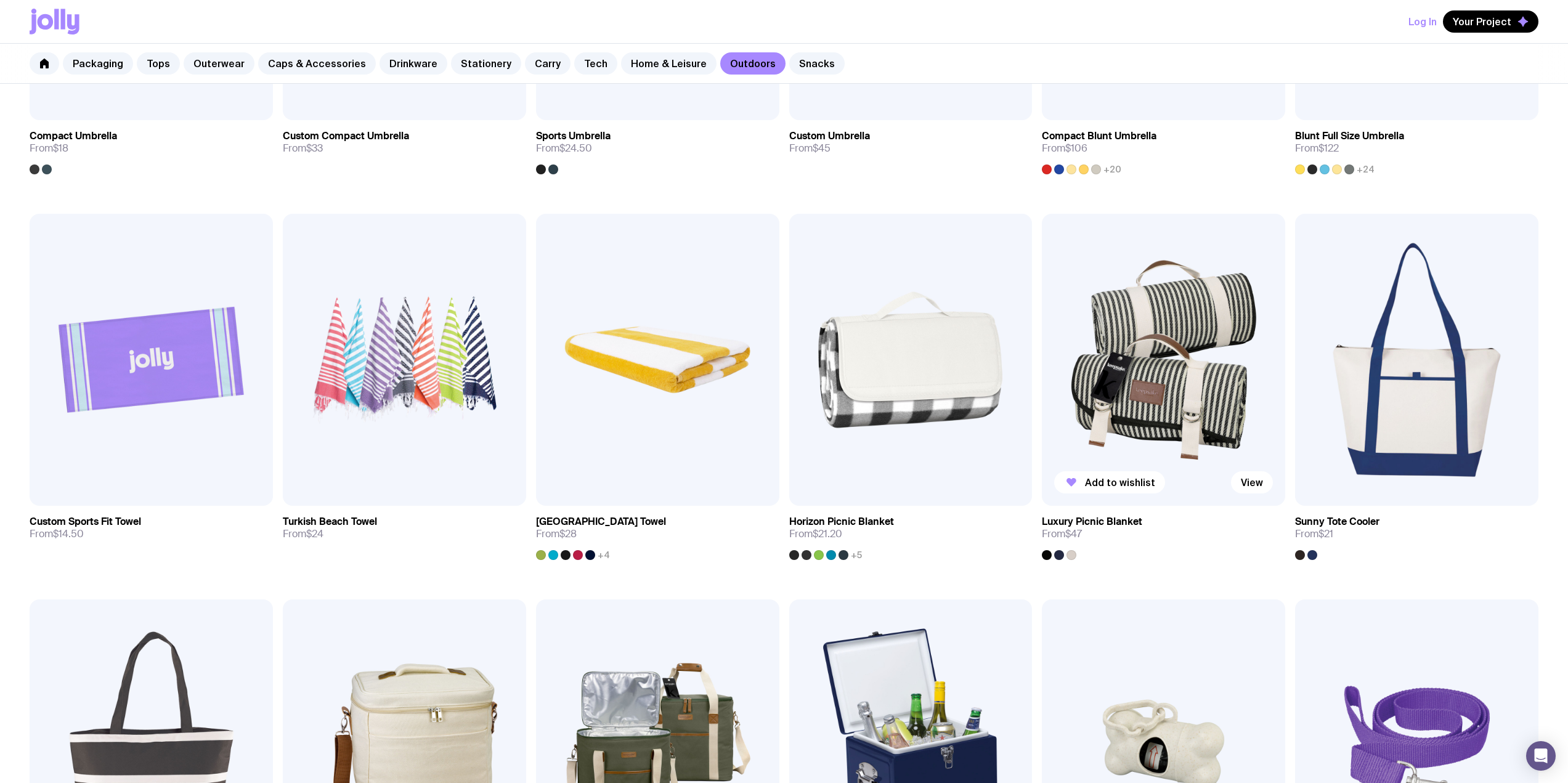
click at [1144, 344] on img at bounding box center [1164, 360] width 243 height 292
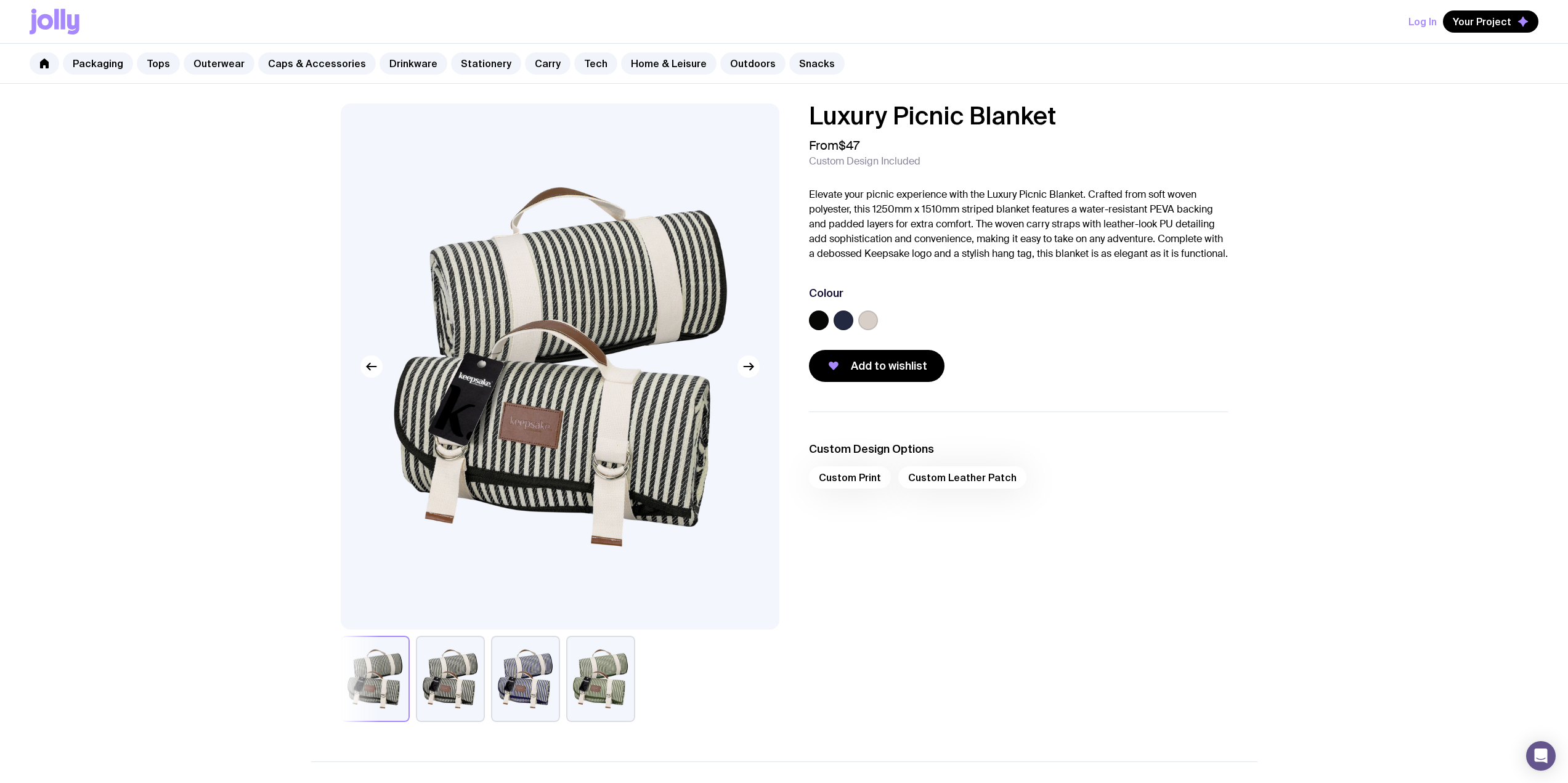
drag, startPoint x: 1089, startPoint y: 119, endPoint x: 811, endPoint y: 109, distance: 278.2
click at [811, 109] on h1 "Luxury Picnic Blanket" at bounding box center [1018, 115] width 419 height 24
copy h1 "Luxury Picnic Blanket"
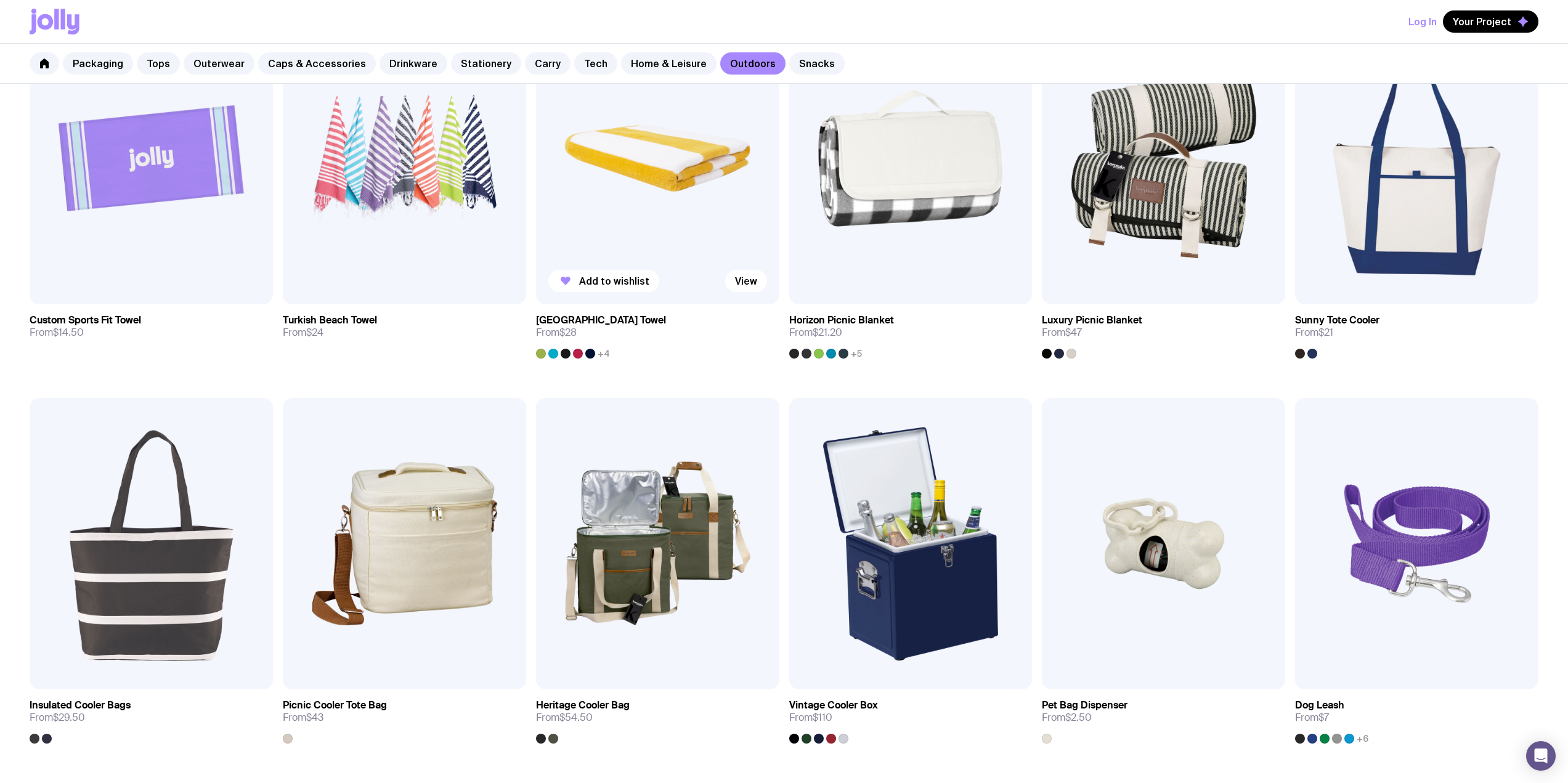
scroll to position [329, 0]
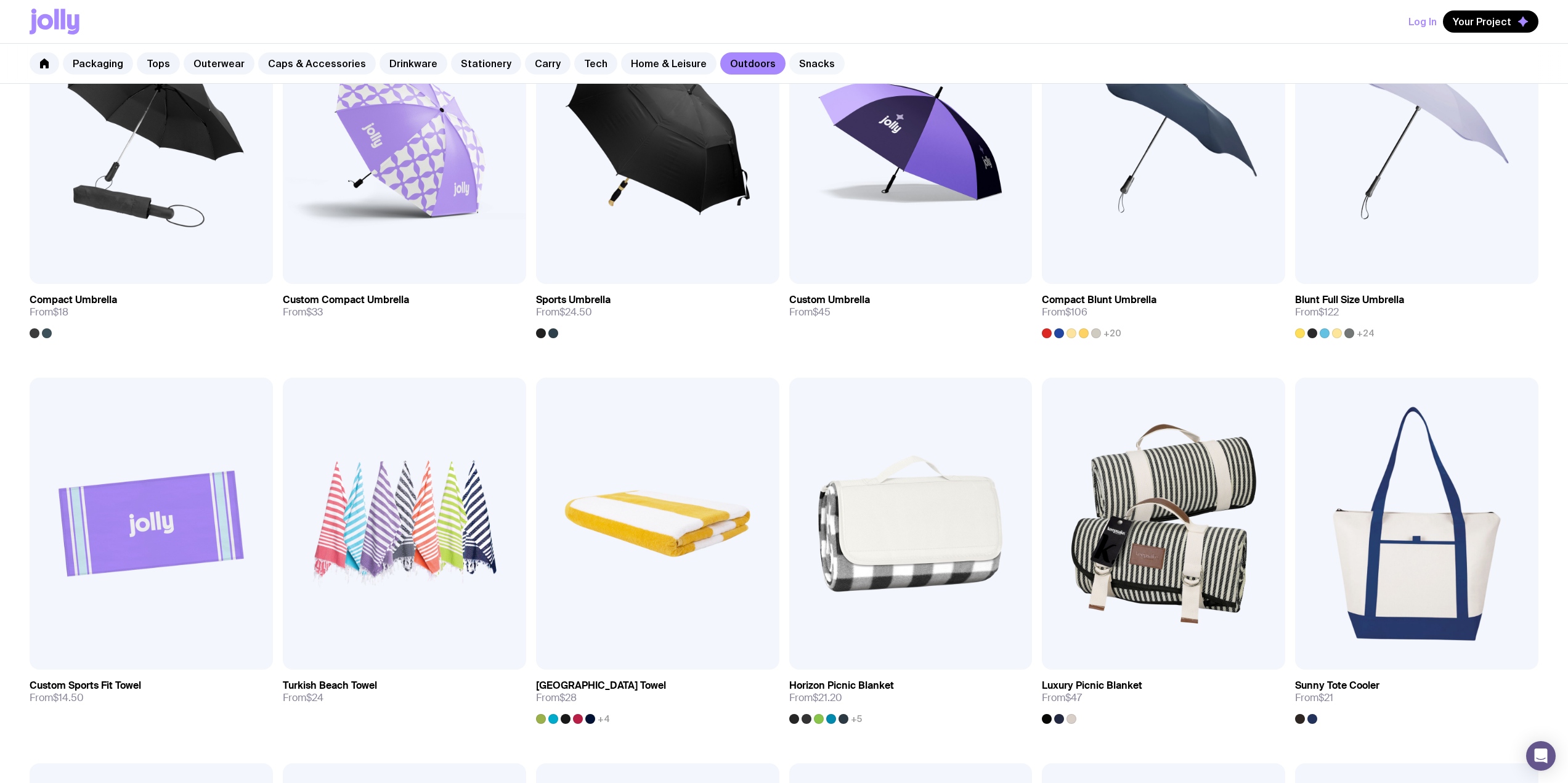
click at [789, 66] on link "Snacks" at bounding box center [816, 63] width 55 height 22
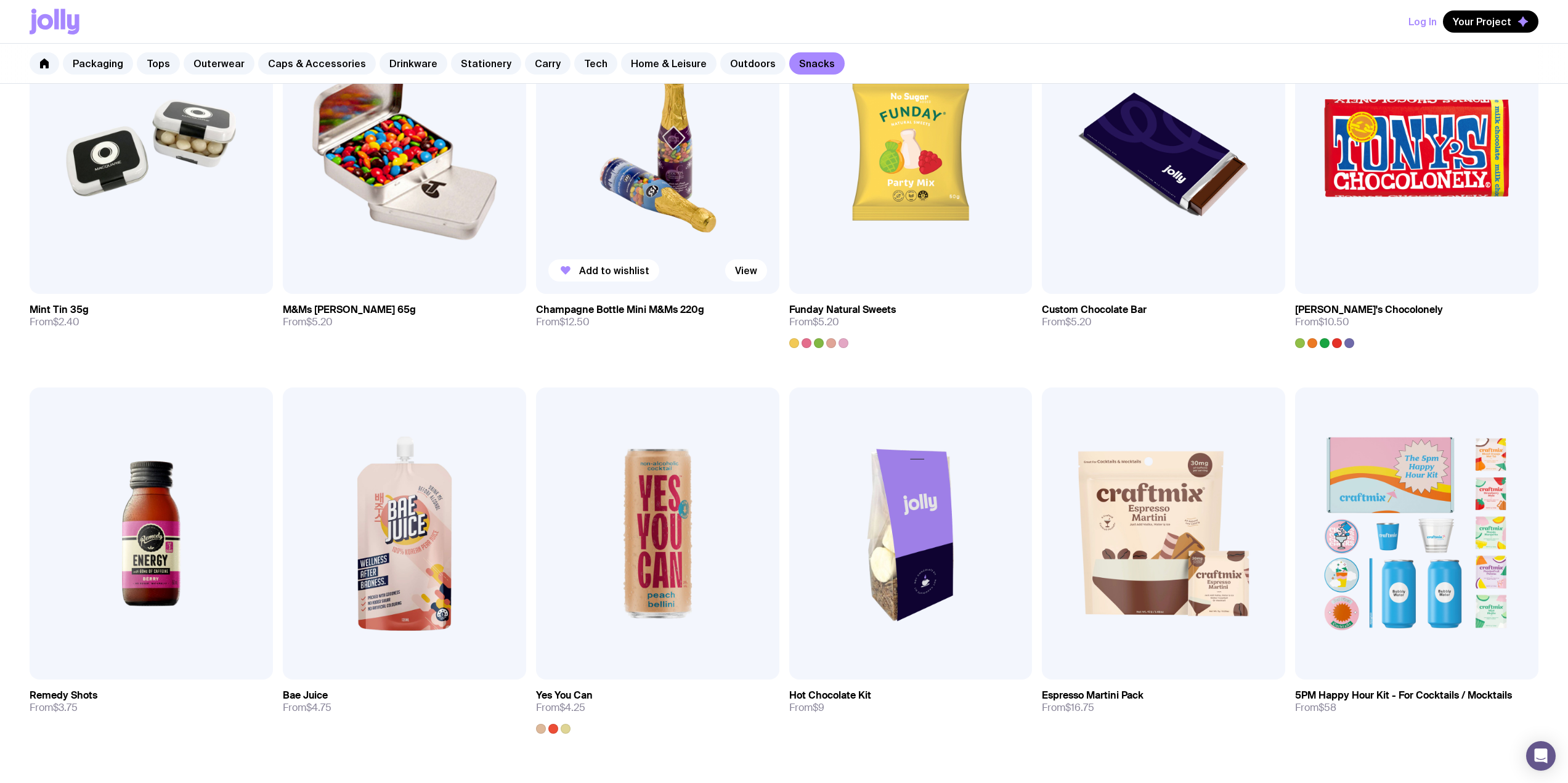
scroll to position [328, 0]
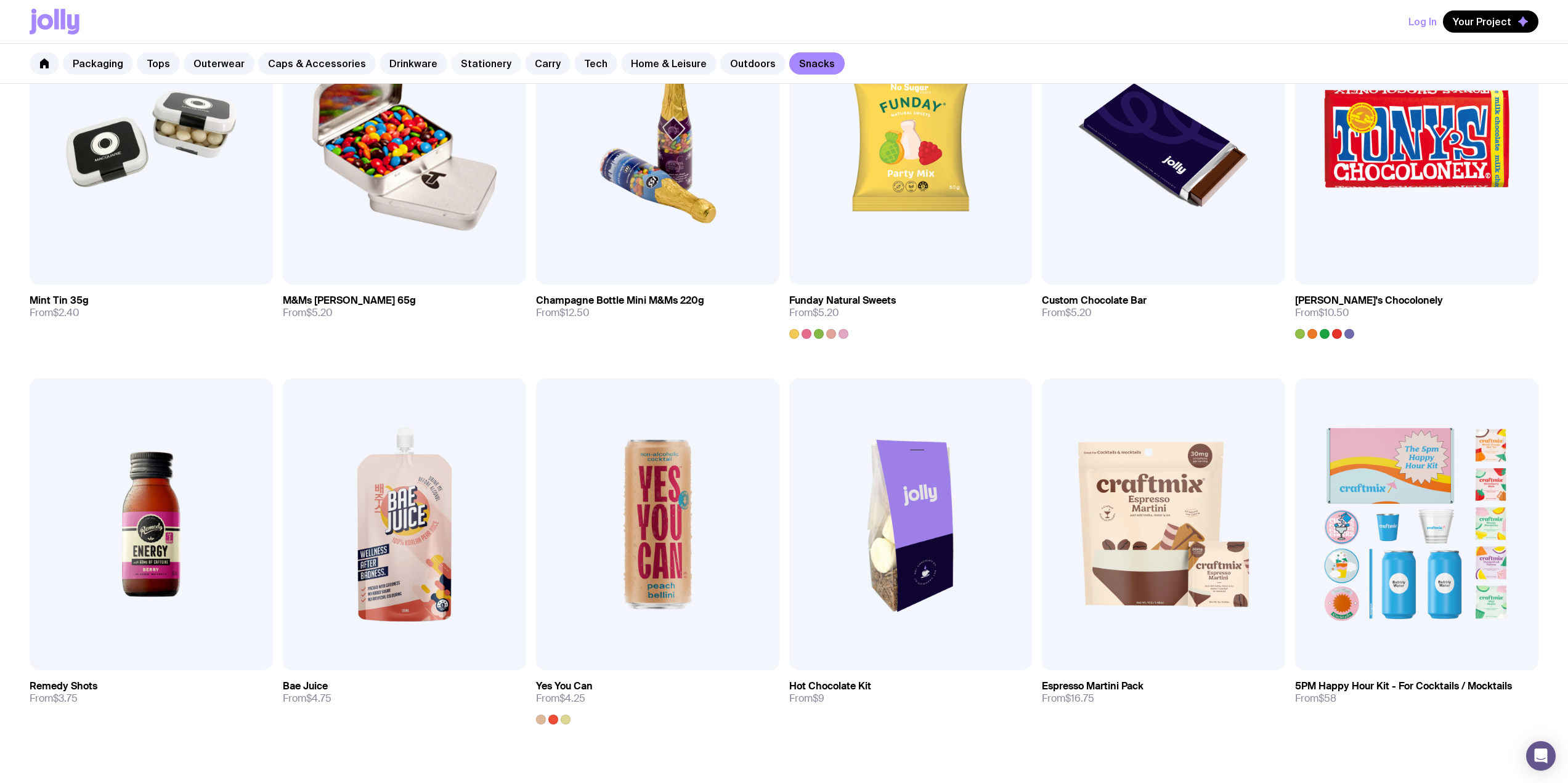
click at [486, 61] on link "Stationery" at bounding box center [486, 63] width 70 height 22
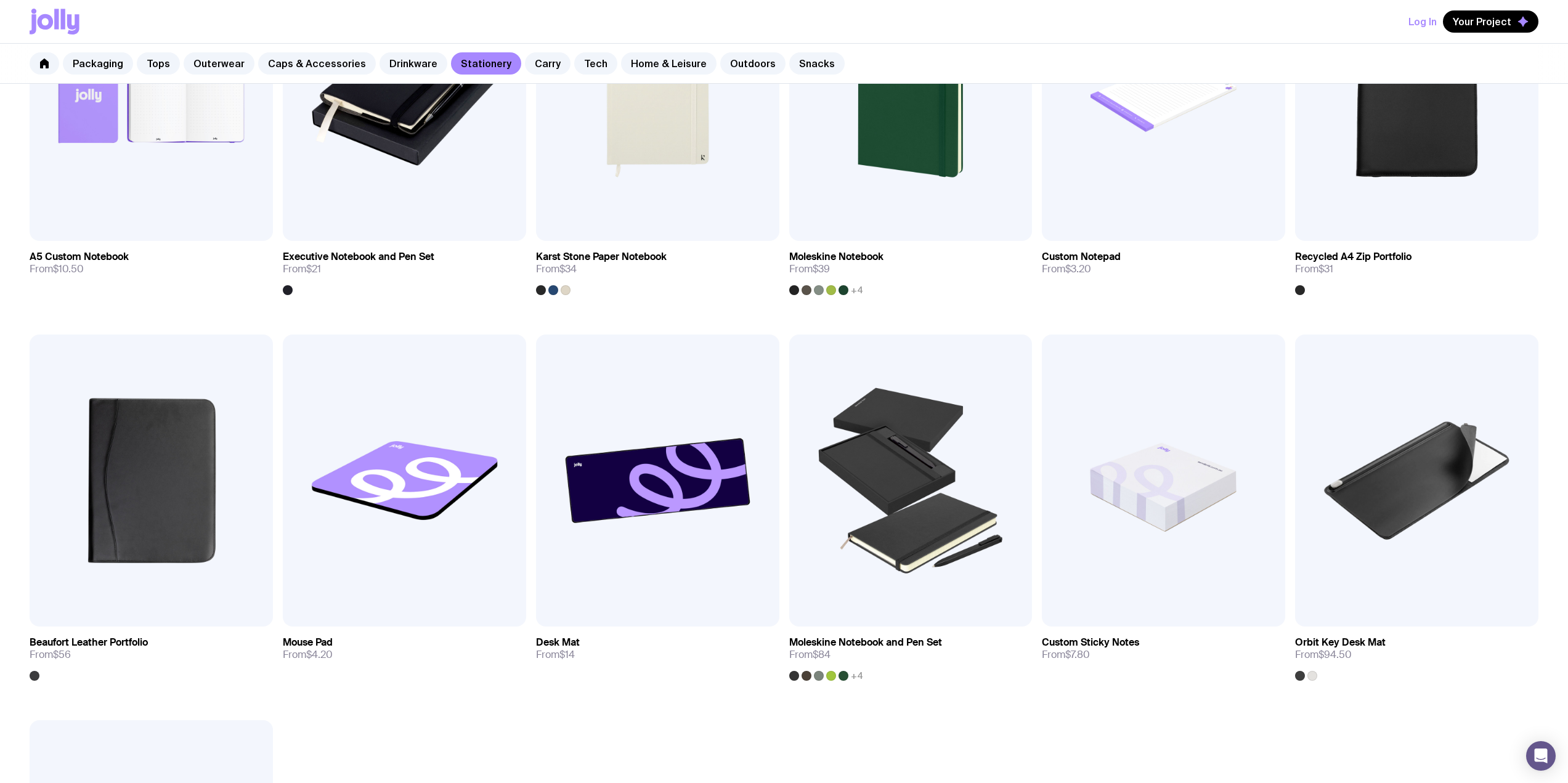
scroll to position [978, 0]
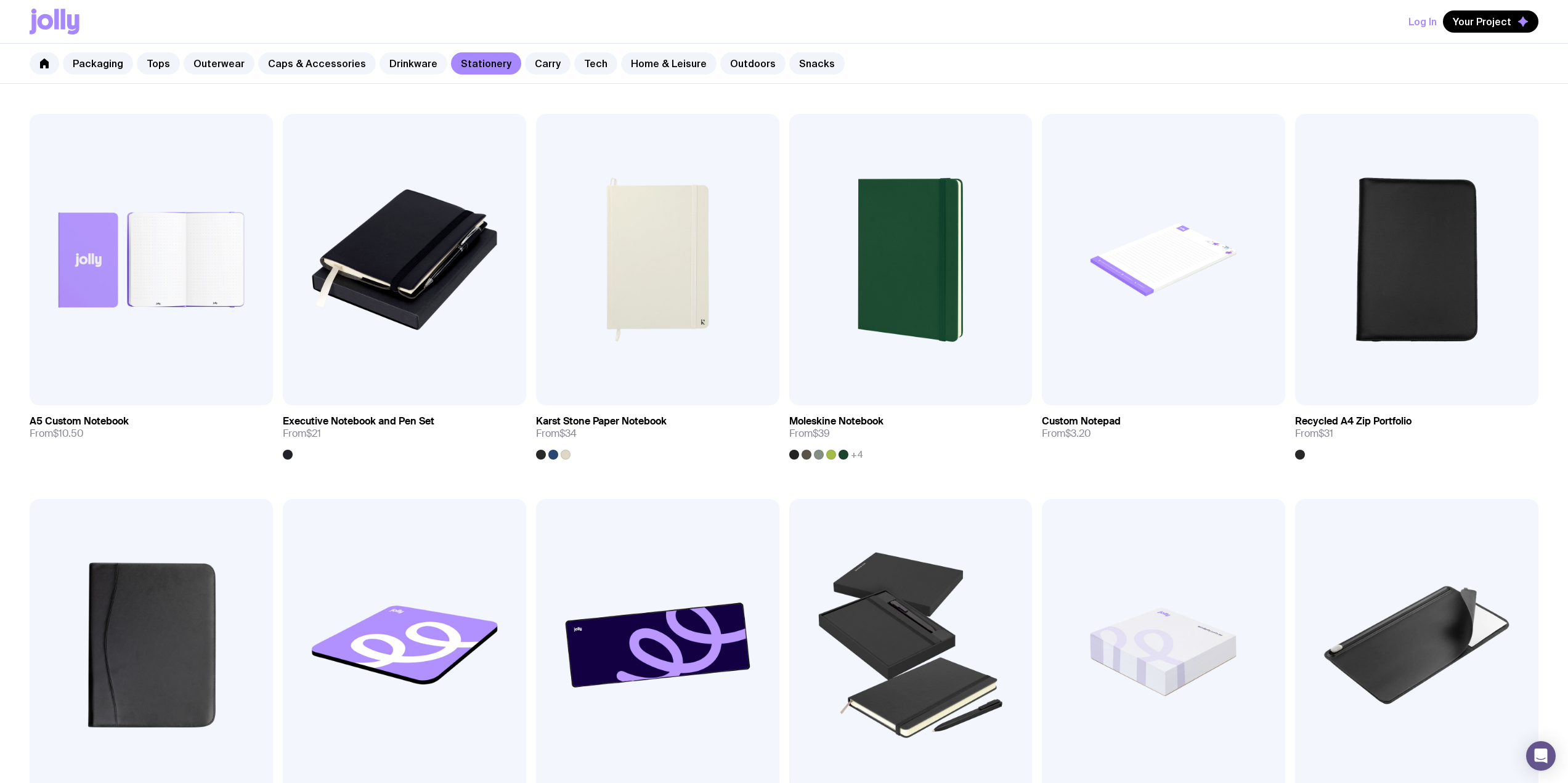
click at [421, 68] on link "Drinkware" at bounding box center [413, 63] width 67 height 22
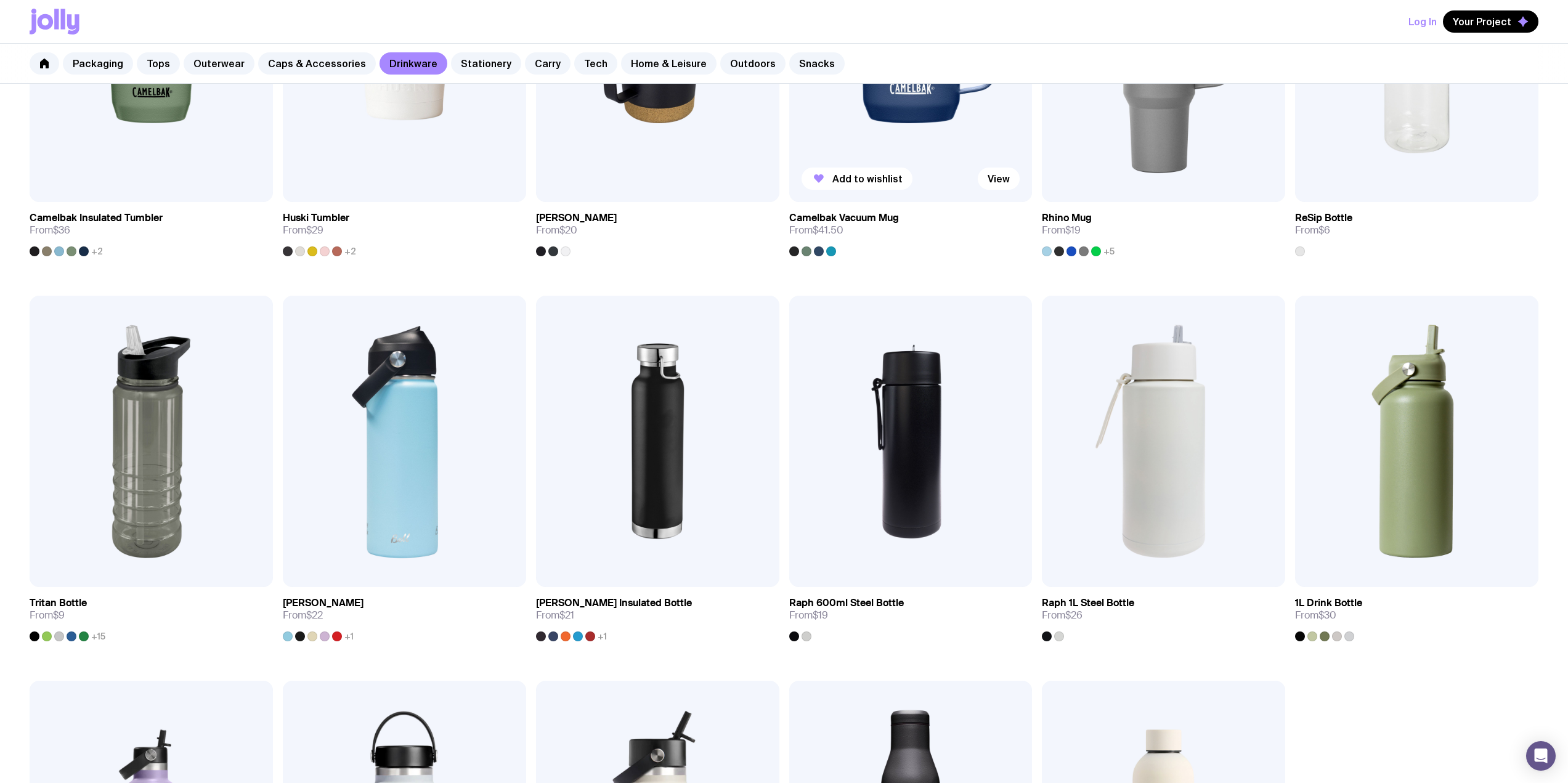
scroll to position [821, 0]
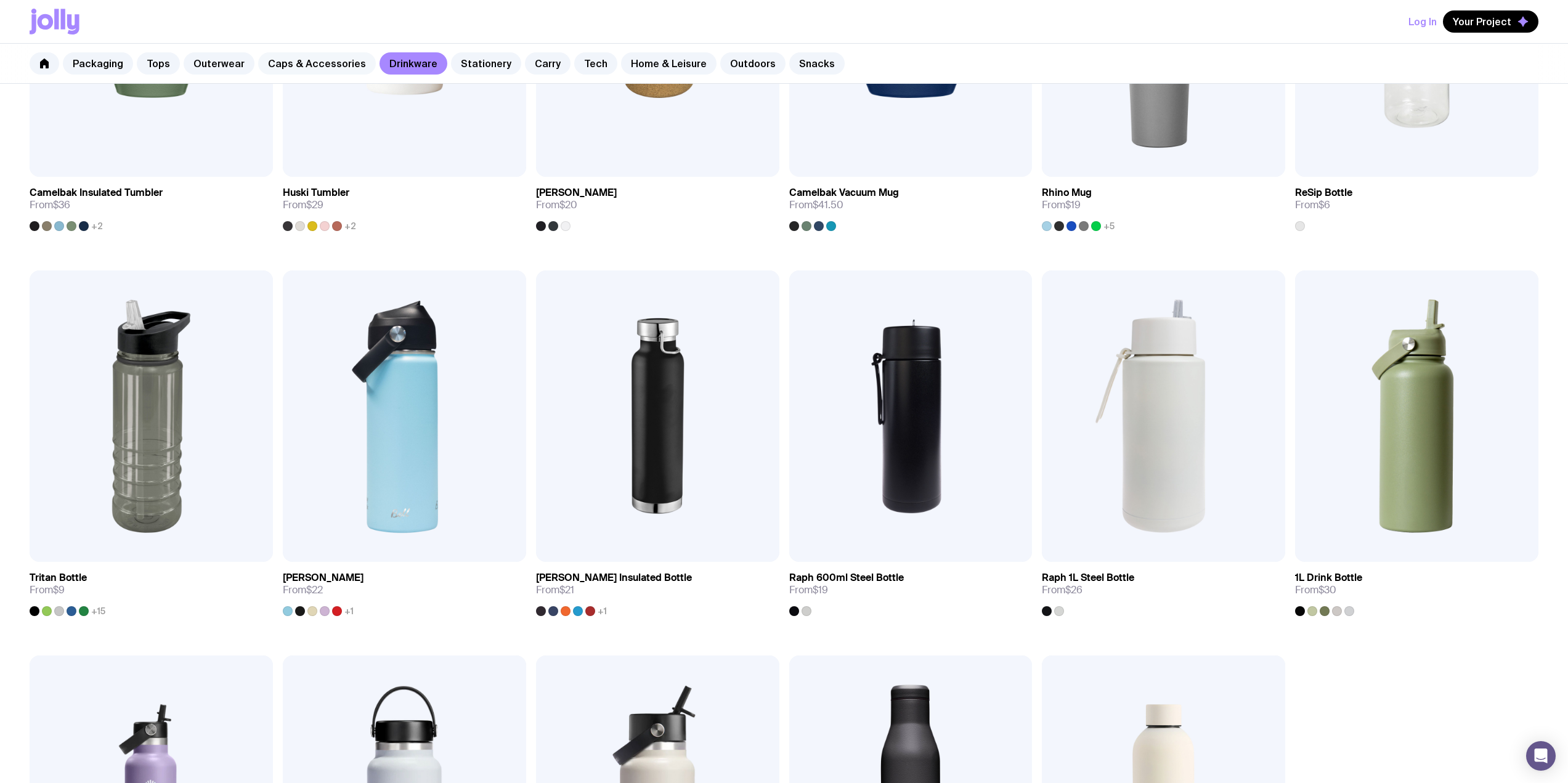
click at [310, 66] on link "Caps & Accessories" at bounding box center [317, 63] width 117 height 22
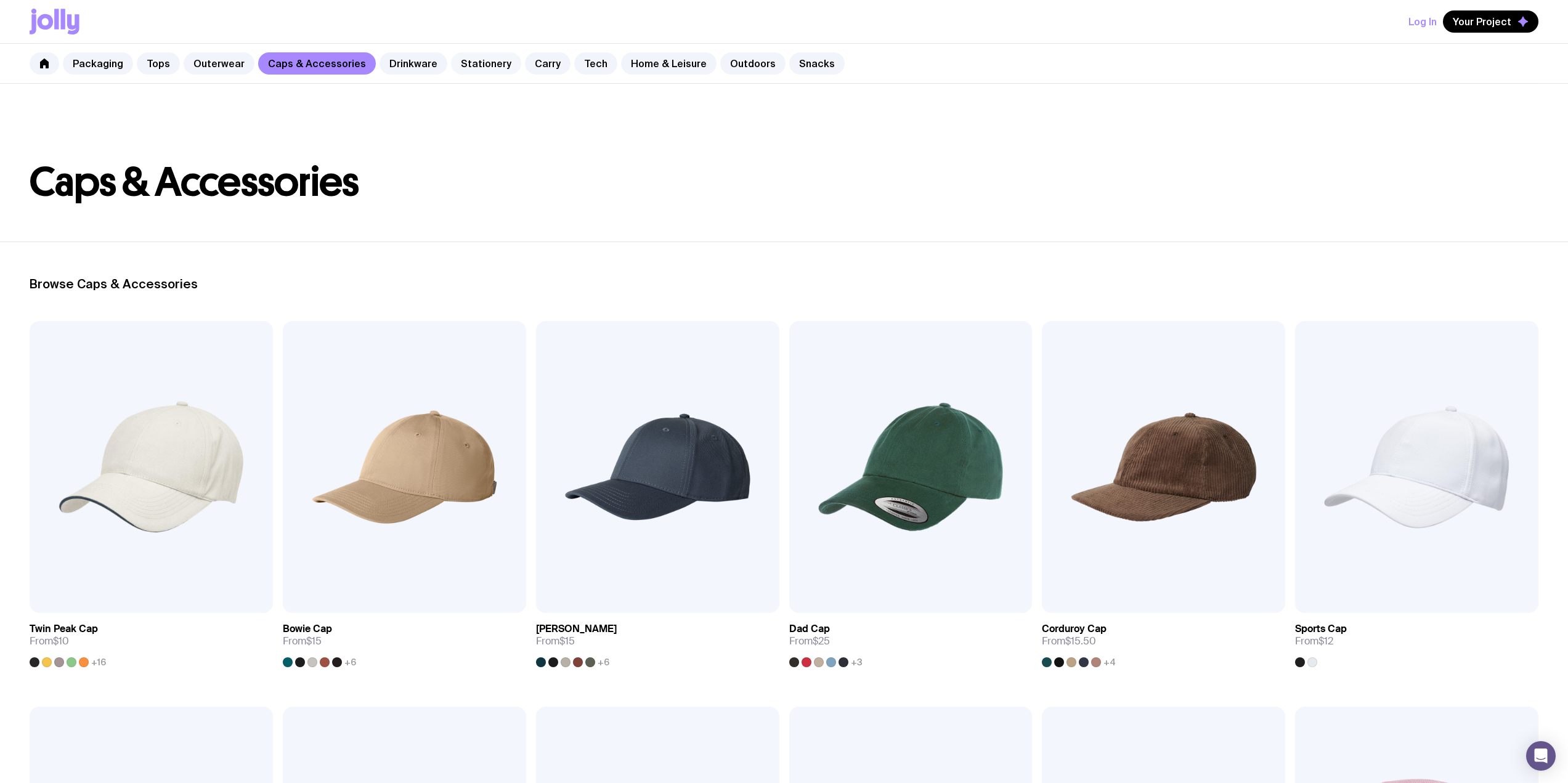
click at [468, 64] on link "Stationery" at bounding box center [486, 63] width 70 height 22
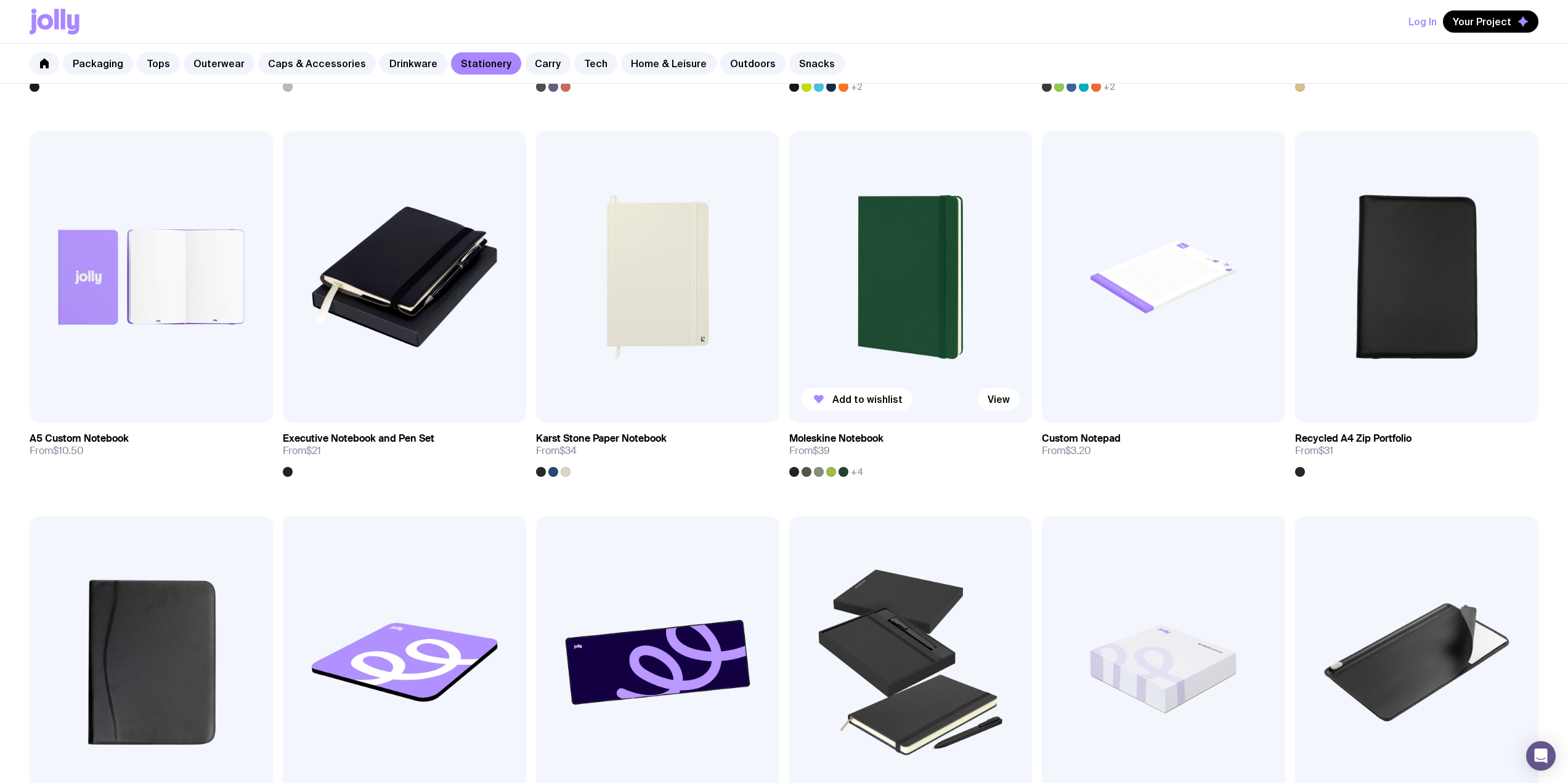
scroll to position [986, 0]
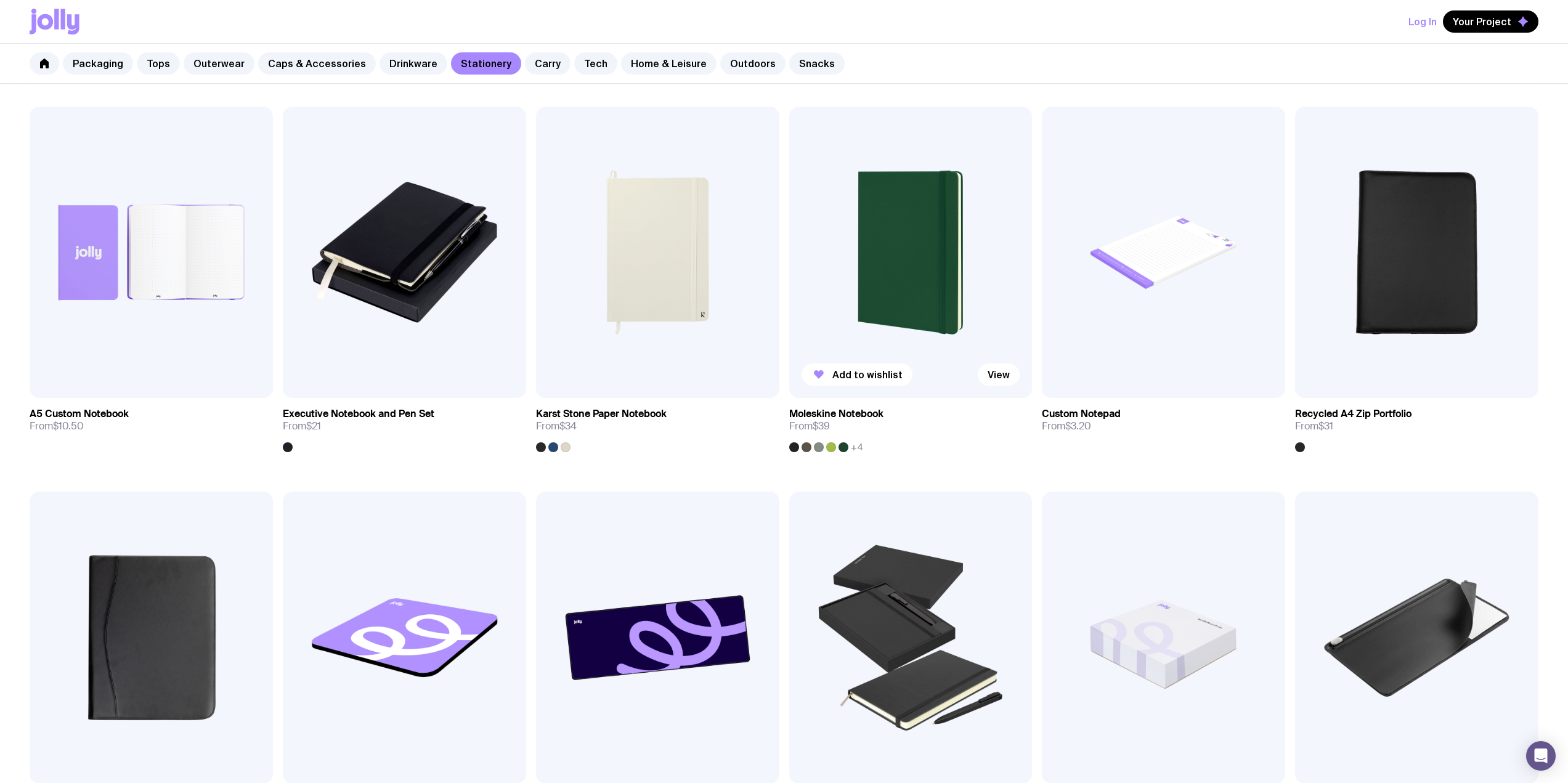
click at [868, 234] on img at bounding box center [911, 253] width 243 height 292
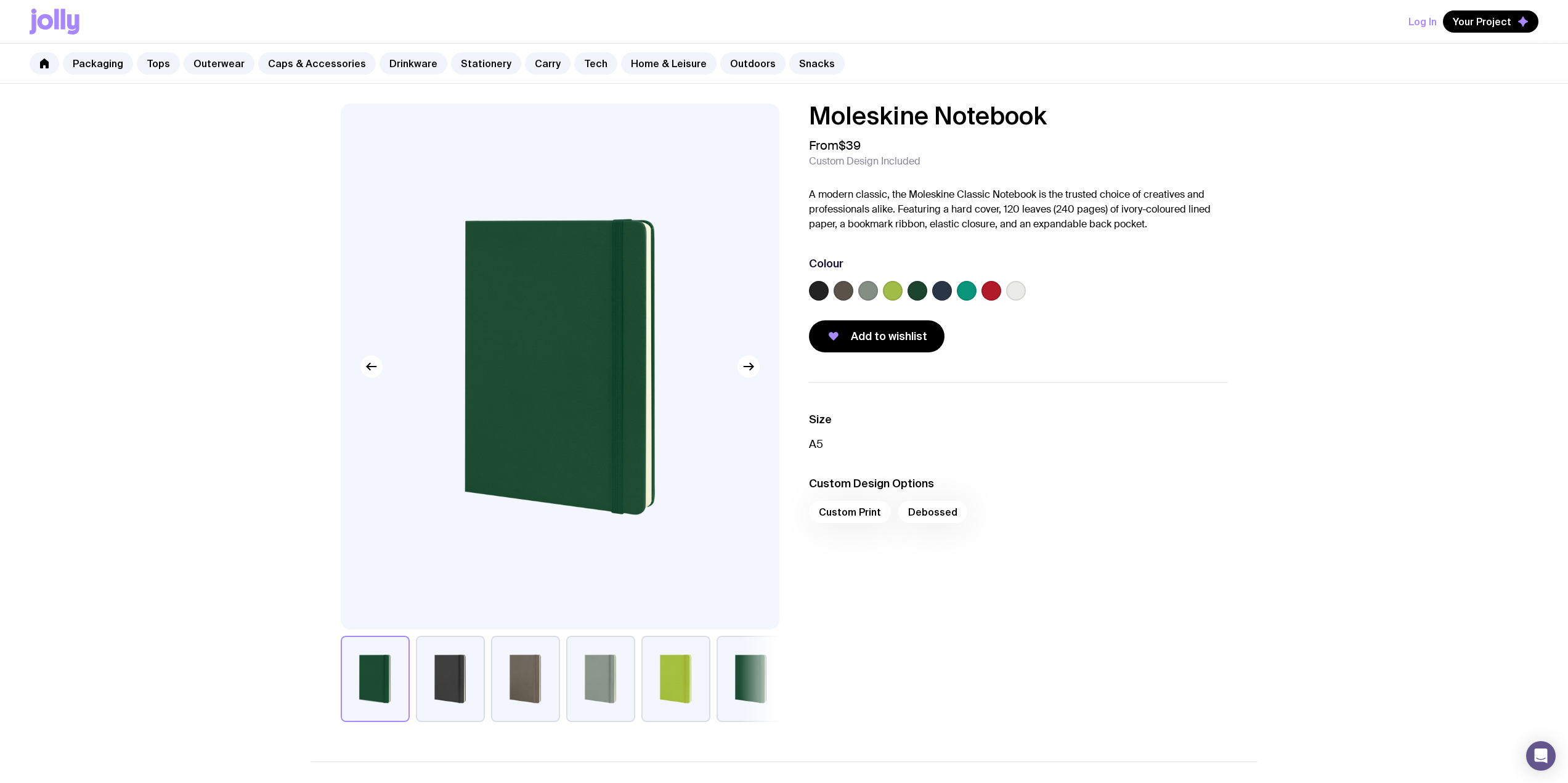
drag, startPoint x: 1061, startPoint y: 121, endPoint x: 797, endPoint y: 125, distance: 264.0
click at [797, 125] on div "Moleskine Notebook From $39 Custom Design Included A modern classic, the Molesk…" at bounding box center [1008, 227] width 438 height 248
copy h1 "Moleskine Notebook"
click at [724, 59] on link "Outdoors" at bounding box center [752, 63] width 66 height 22
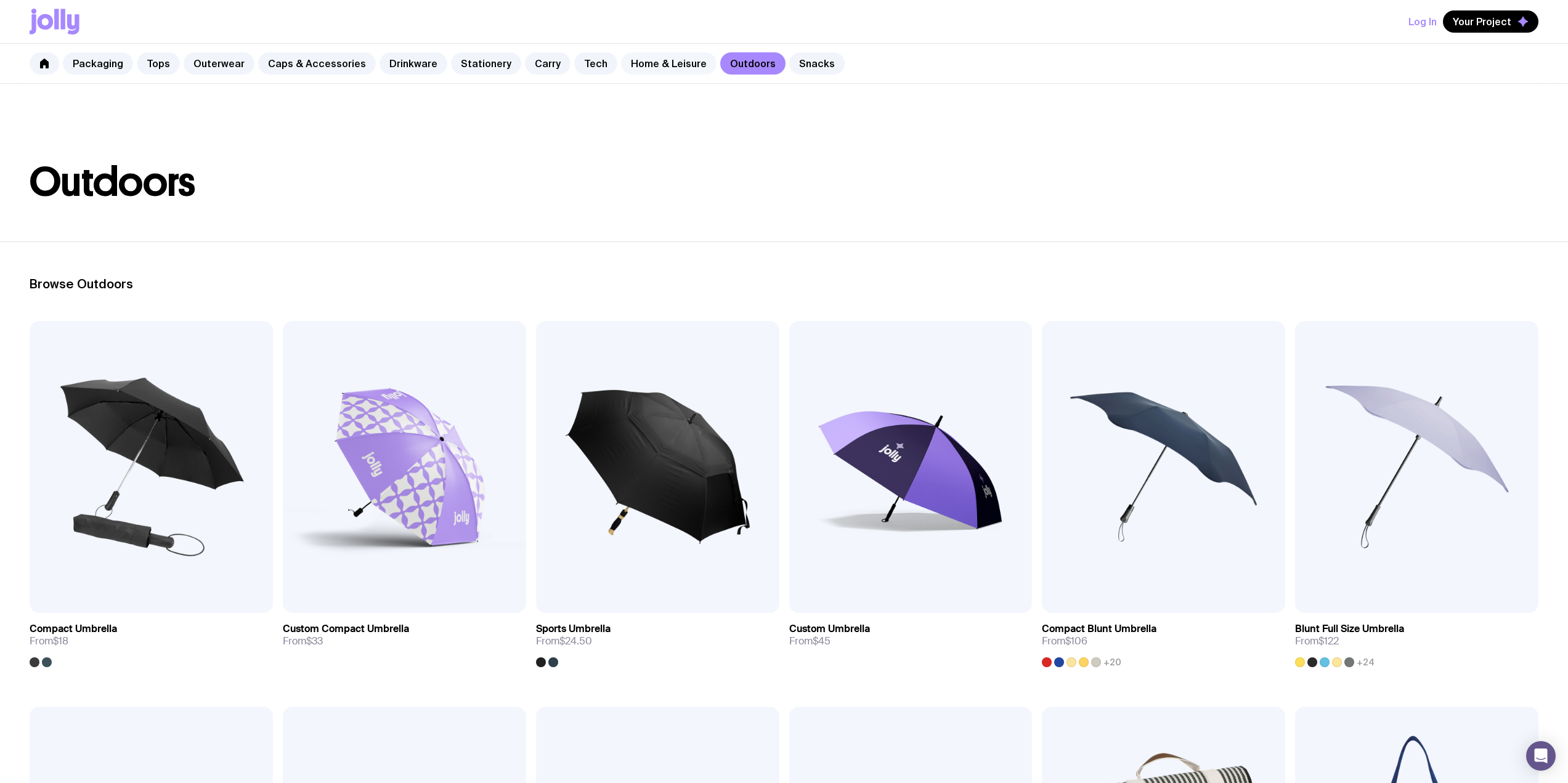
click at [669, 61] on link "Home & Leisure" at bounding box center [668, 63] width 95 height 22
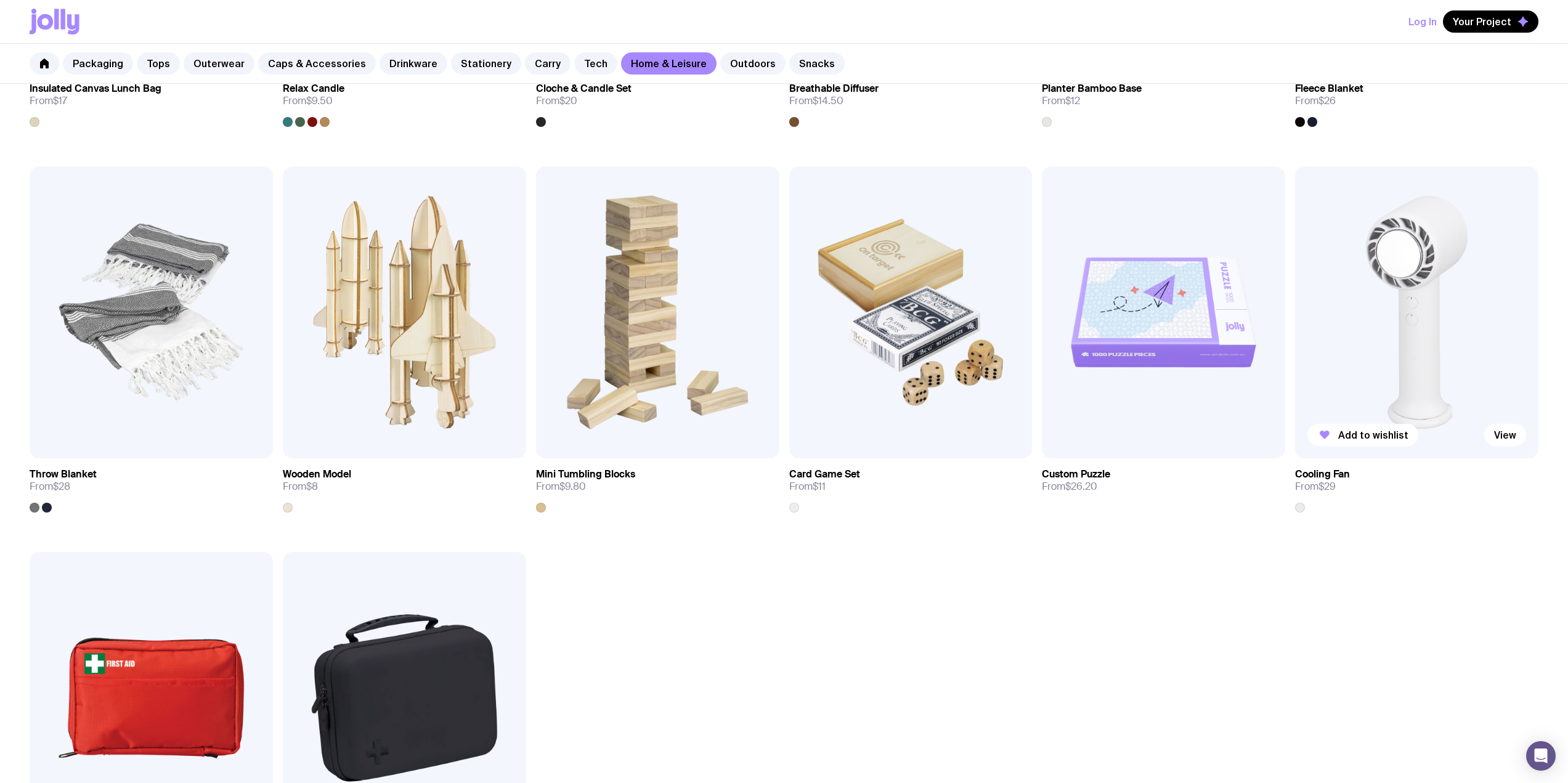
scroll to position [1643, 0]
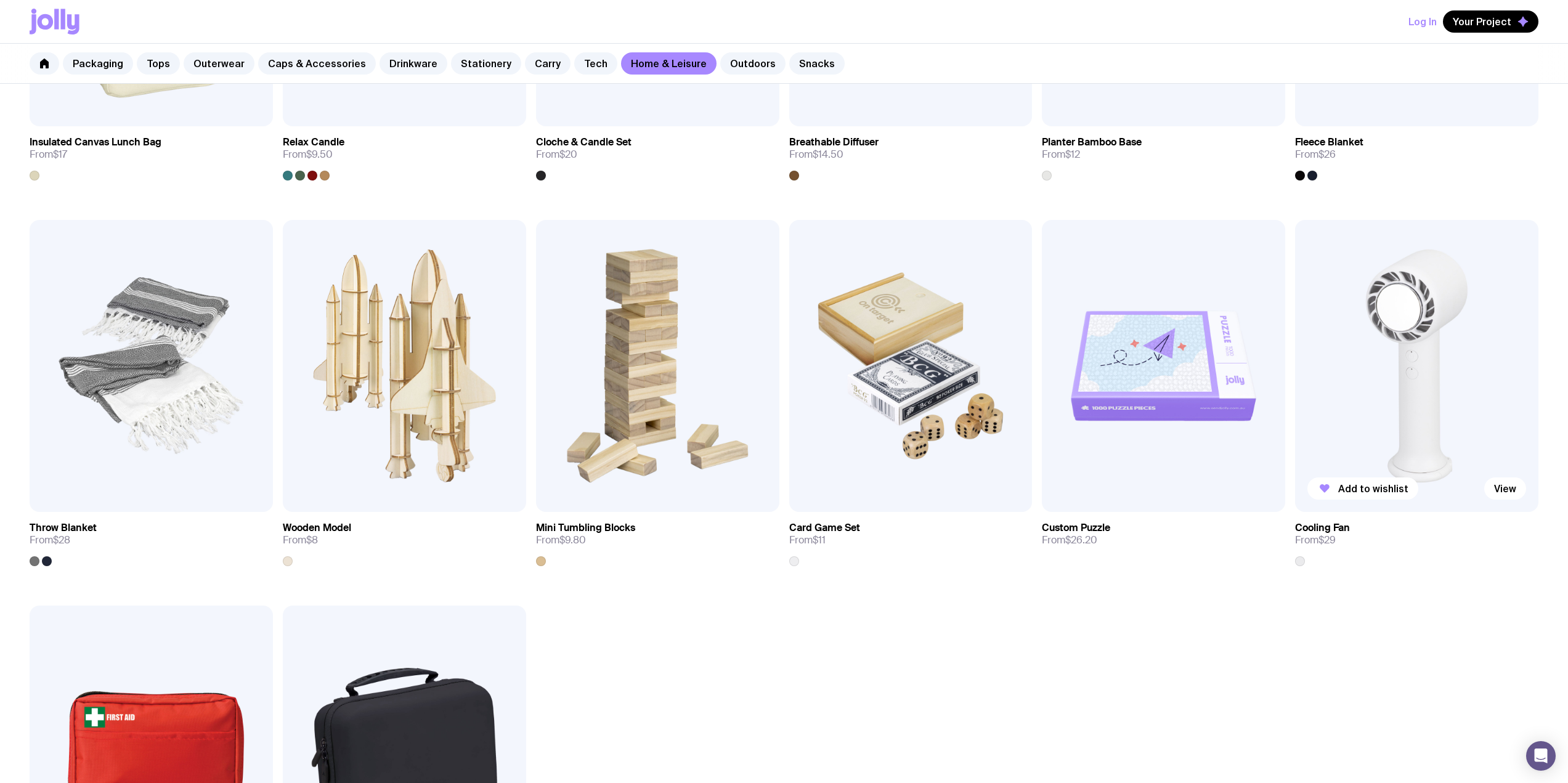
click at [1406, 330] on img at bounding box center [1417, 366] width 243 height 292
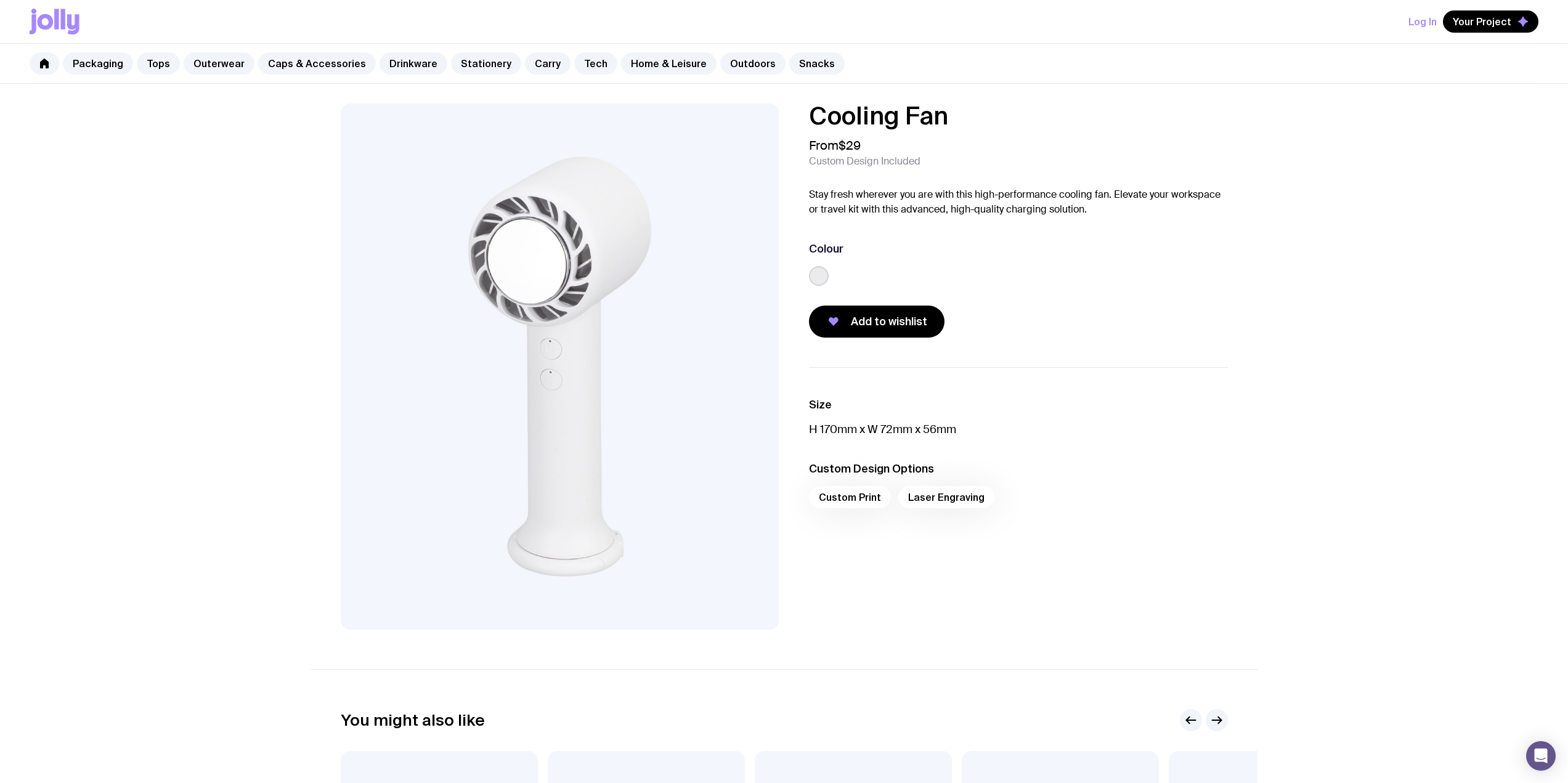
drag, startPoint x: 979, startPoint y: 115, endPoint x: 793, endPoint y: 115, distance: 186.0
click at [793, 115] on div "Cooling Fan From $29 Custom Design Included Stay fresh wherever you are with th…" at bounding box center [1008, 220] width 438 height 234
copy h1 "Cooling Fan"
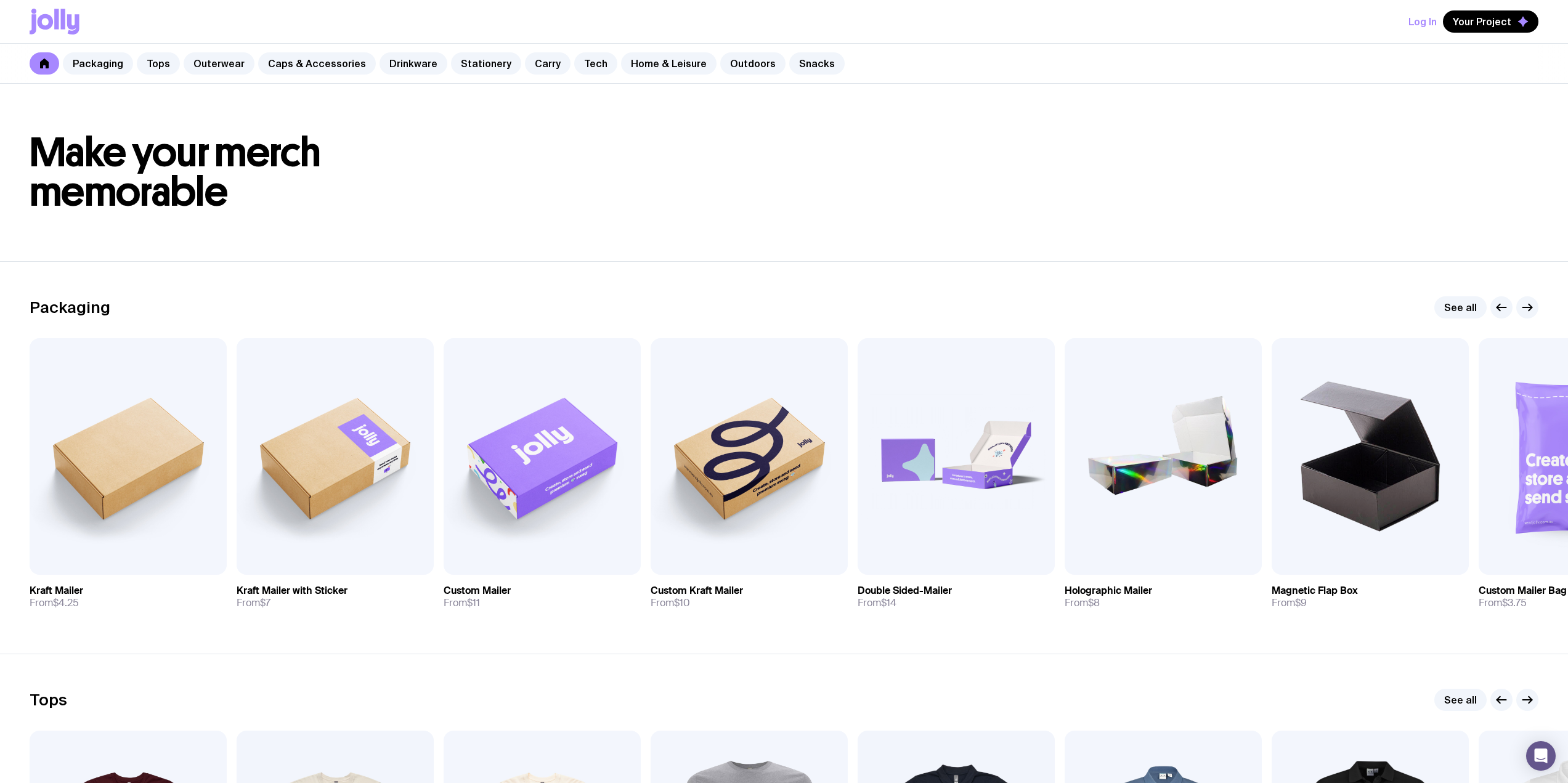
click at [540, 67] on link "Carry" at bounding box center [548, 63] width 46 height 22
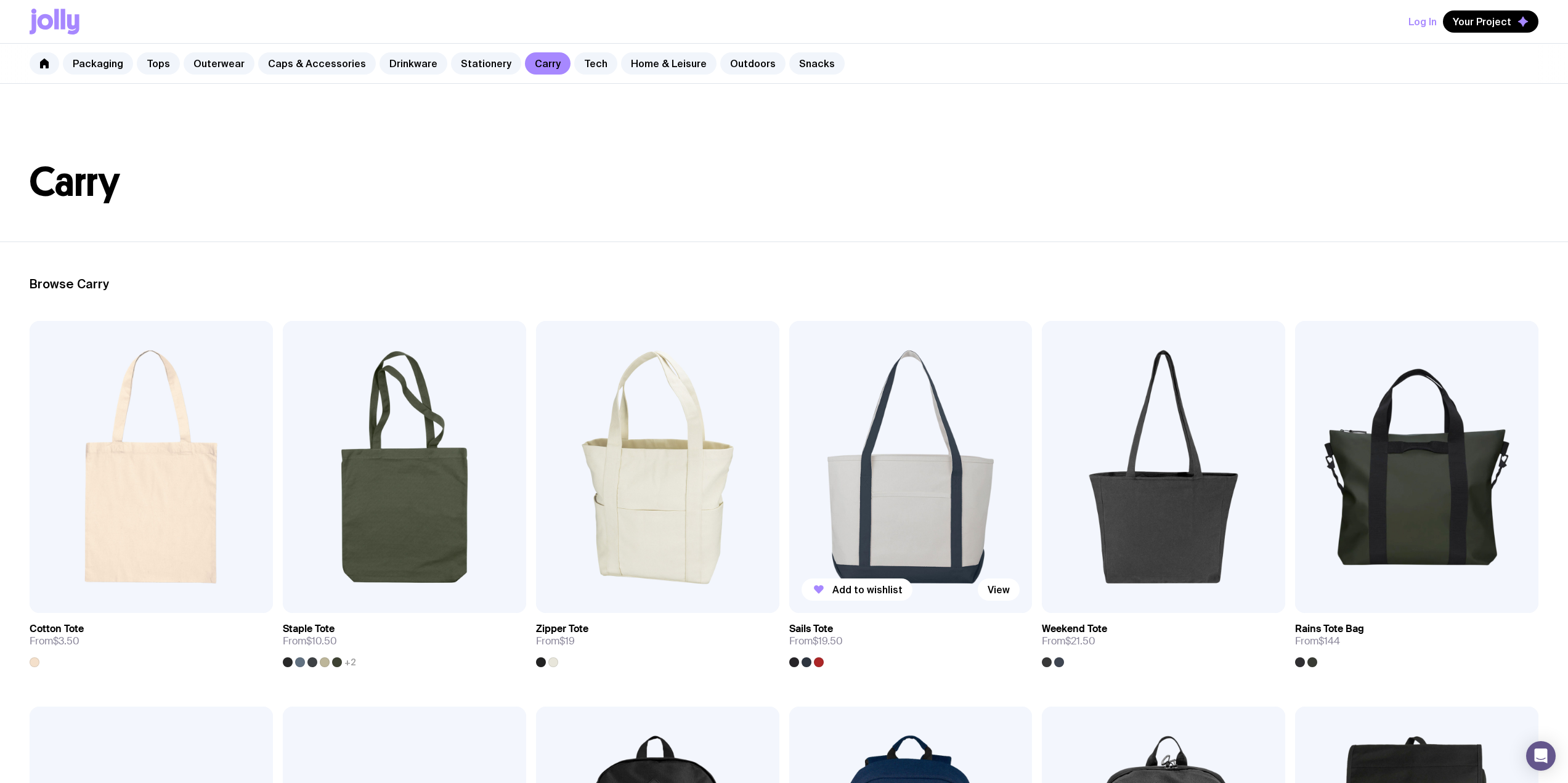
scroll to position [164, 0]
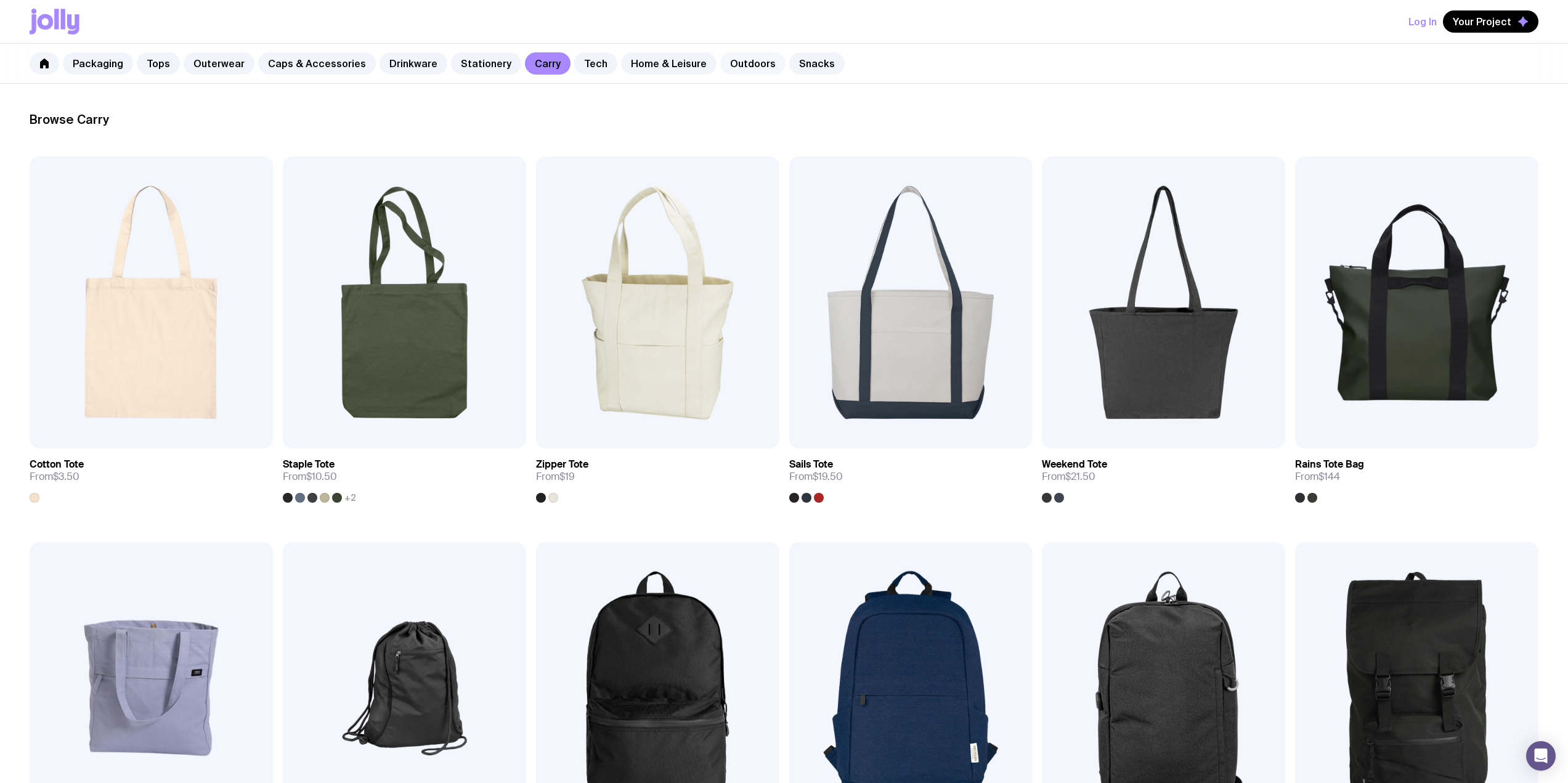
click at [732, 67] on link "Outdoors" at bounding box center [752, 63] width 66 height 22
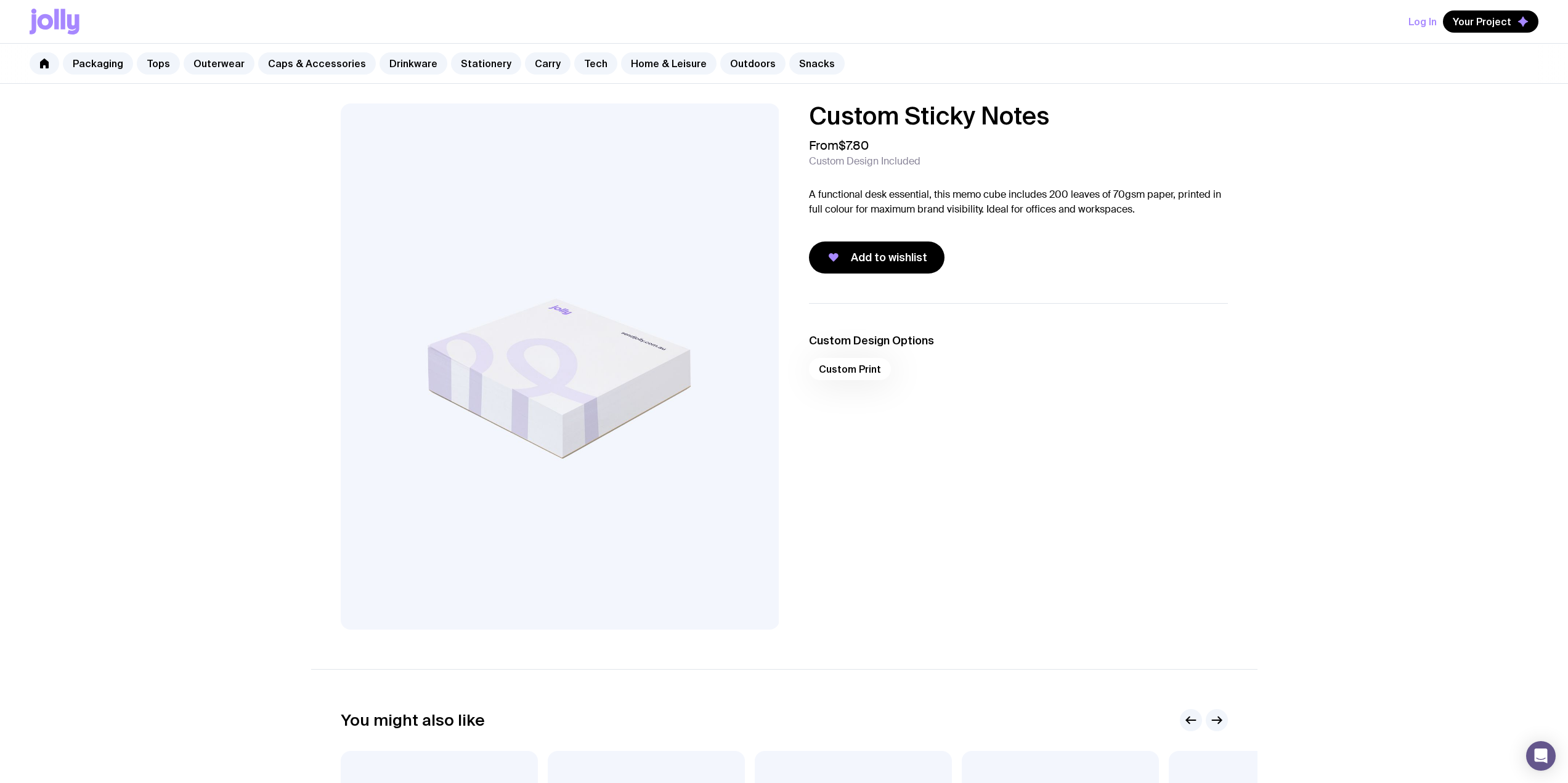
click at [1081, 99] on div "Custom Sticky Notes From $7.80 Custom Design Included A functional desk essenti…" at bounding box center [784, 592] width 1568 height 1017
drag, startPoint x: 1077, startPoint y: 116, endPoint x: 812, endPoint y: 109, distance: 265.1
click at [812, 109] on h1 "Custom Sticky Notes" at bounding box center [1018, 115] width 419 height 24
copy h1 "Custom Sticky Notes"
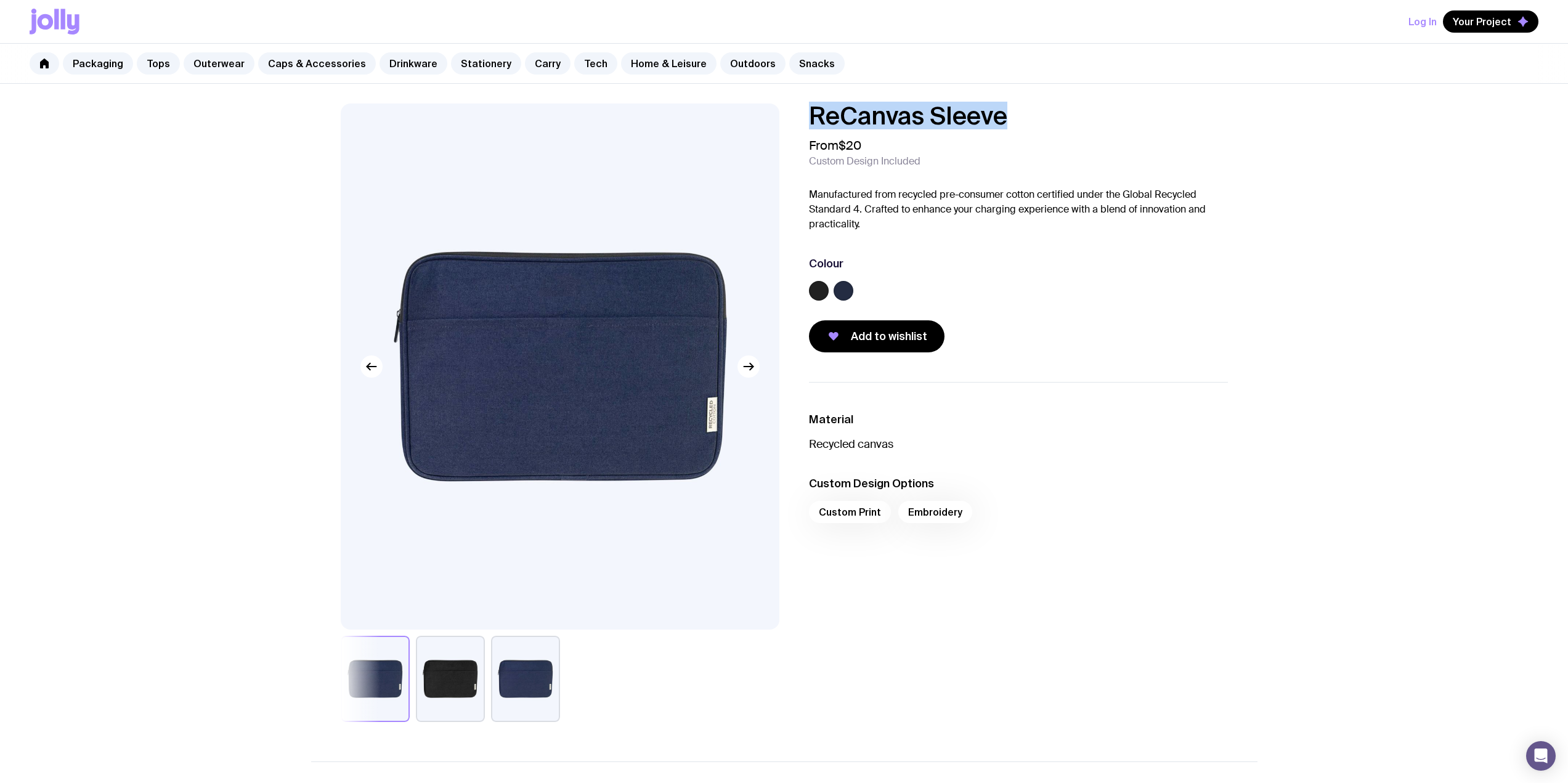
click at [794, 115] on div "ReCanvas Sleeve From $20 Custom Design Included Manufactured from recycled pre-…" at bounding box center [1008, 227] width 438 height 248
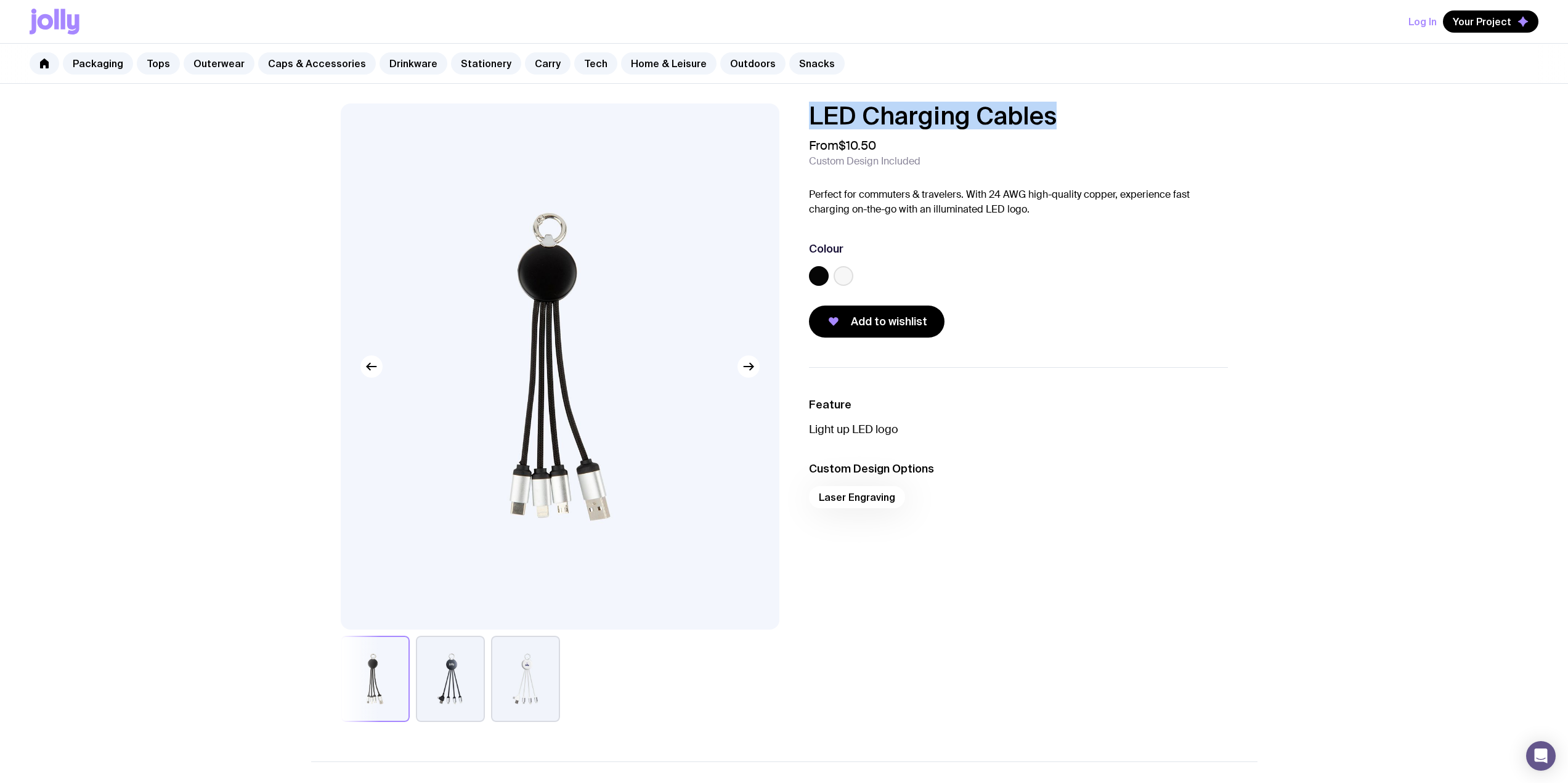
click at [812, 117] on h1 "LED Charging Cables" at bounding box center [1018, 115] width 419 height 24
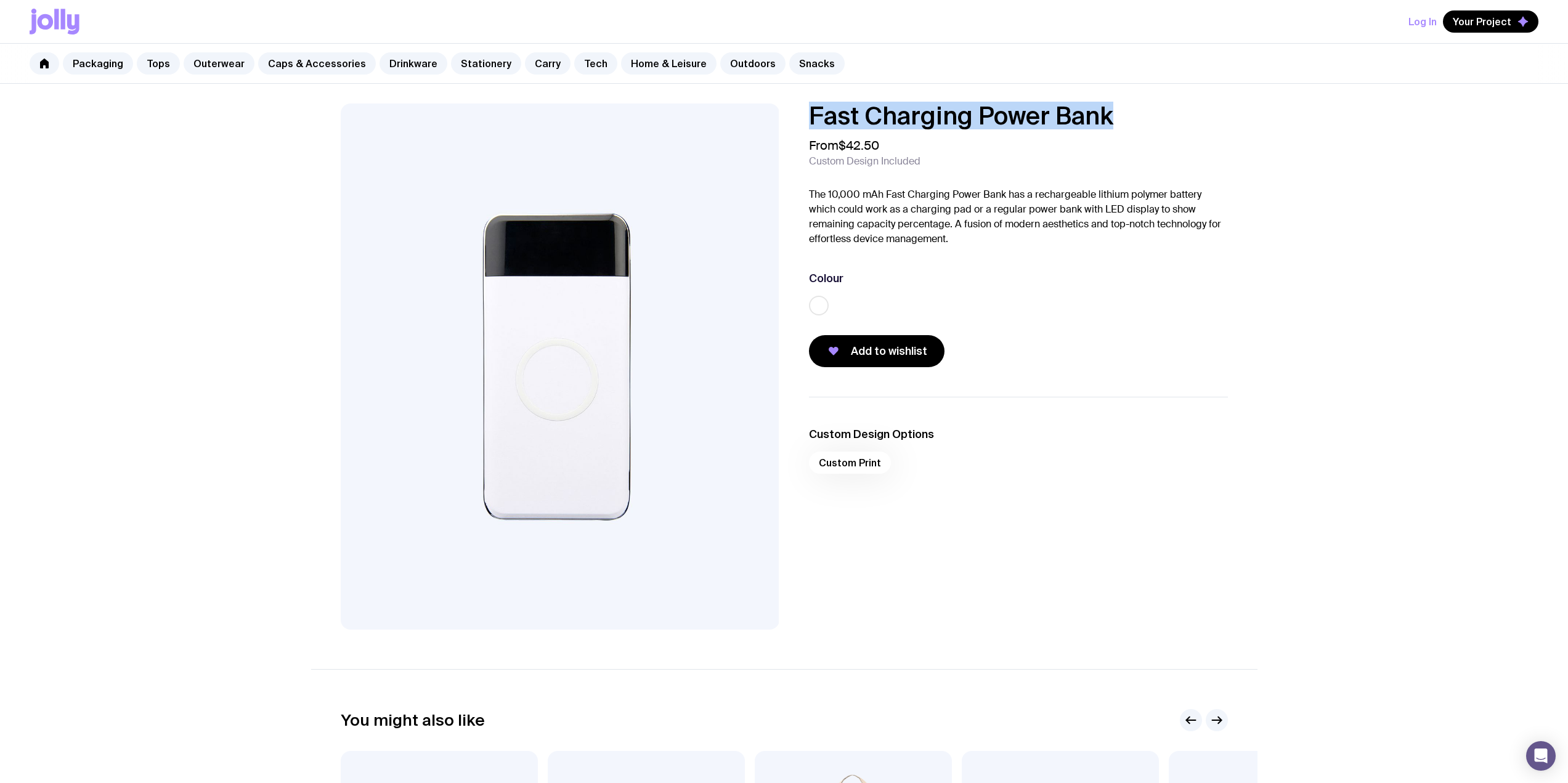
click at [812, 115] on h1 "Fast Charging Power Bank" at bounding box center [1018, 115] width 419 height 24
